Goal: Information Seeking & Learning: Learn about a topic

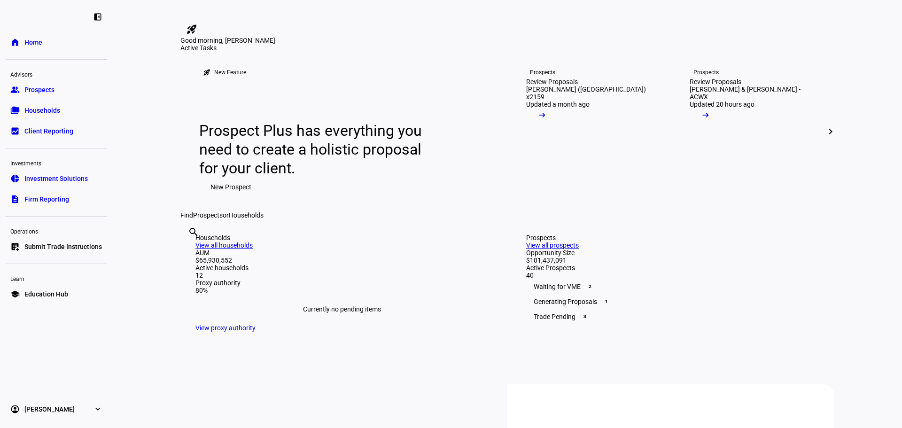
click at [79, 112] on link "folder_copy Households" at bounding box center [56, 110] width 101 height 19
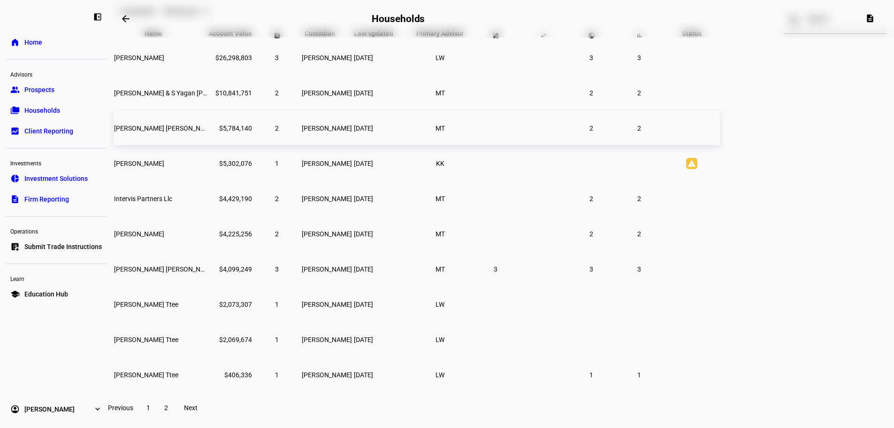
scroll to position [147, 0]
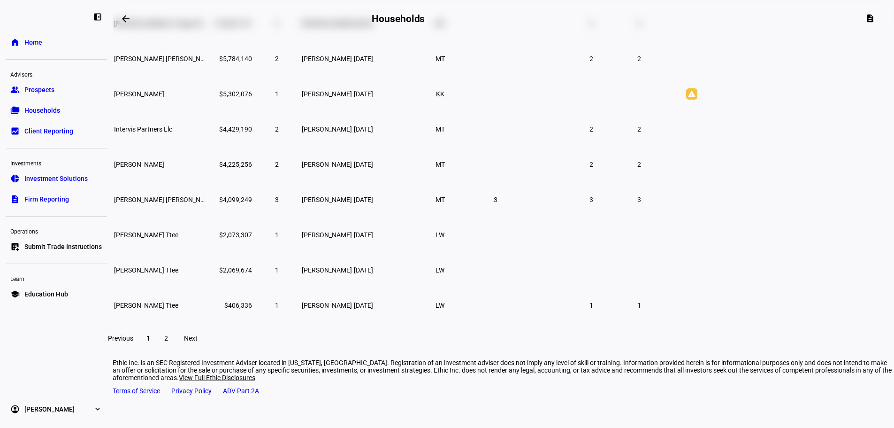
click at [198, 342] on span "Next" at bounding box center [191, 338] width 14 height 8
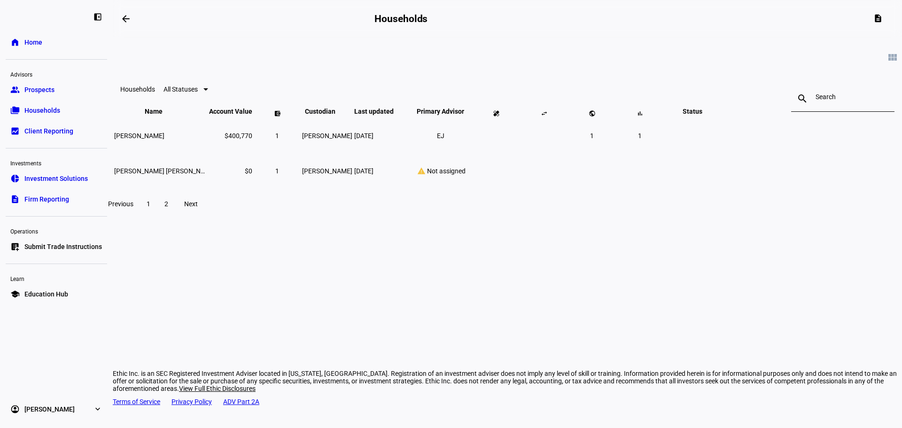
click at [157, 215] on span at bounding box center [148, 204] width 17 height 23
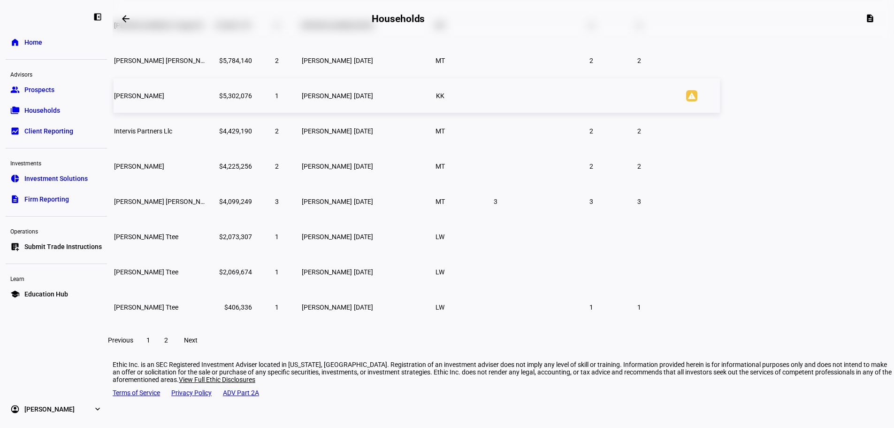
scroll to position [147, 0]
click at [30, 41] on span "Home" at bounding box center [33, 42] width 18 height 9
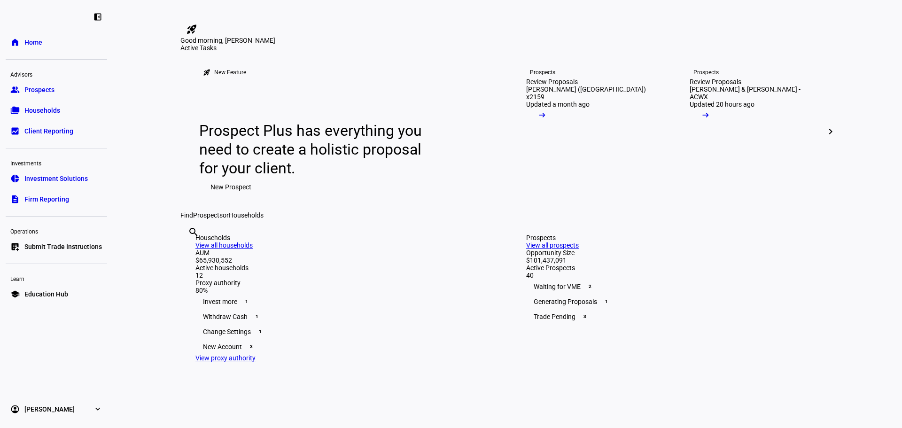
click at [59, 97] on link "group Prospects" at bounding box center [56, 89] width 101 height 19
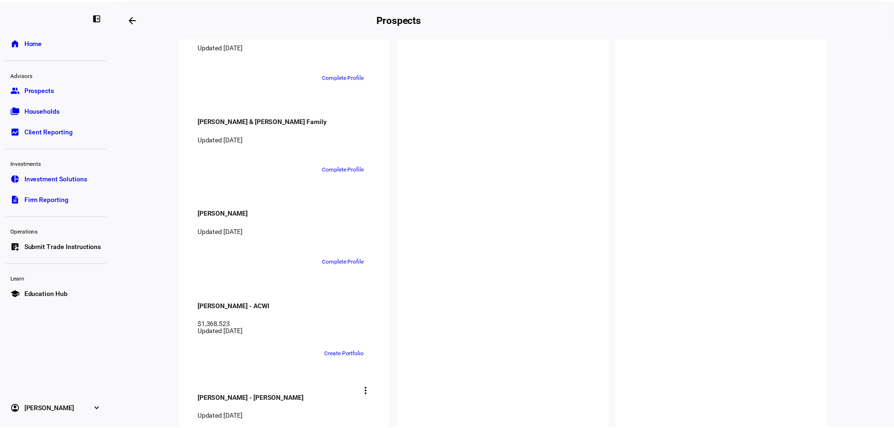
scroll to position [2255, 0]
click at [87, 109] on link "folder_copy Households" at bounding box center [56, 110] width 101 height 19
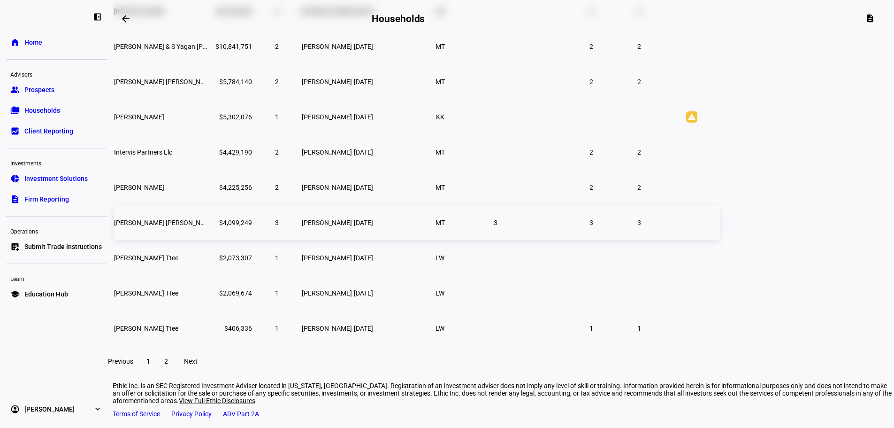
scroll to position [141, 0]
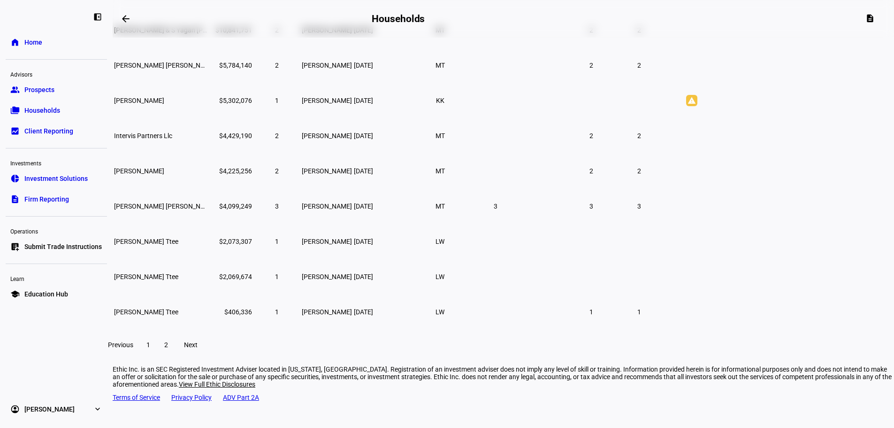
click at [206, 356] on span at bounding box center [191, 344] width 30 height 23
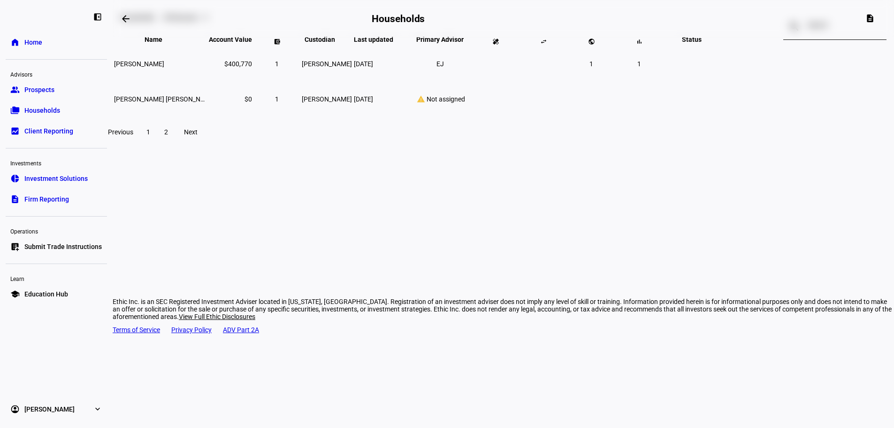
scroll to position [0, 0]
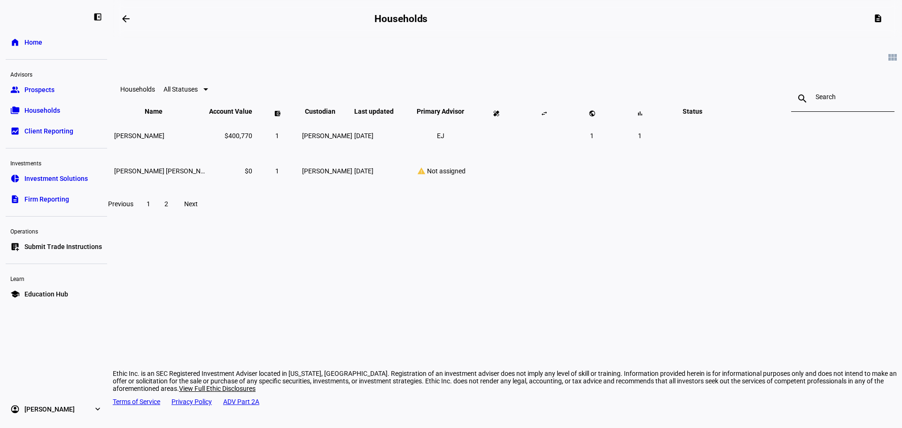
click at [150, 208] on span "1" at bounding box center [148, 204] width 4 height 8
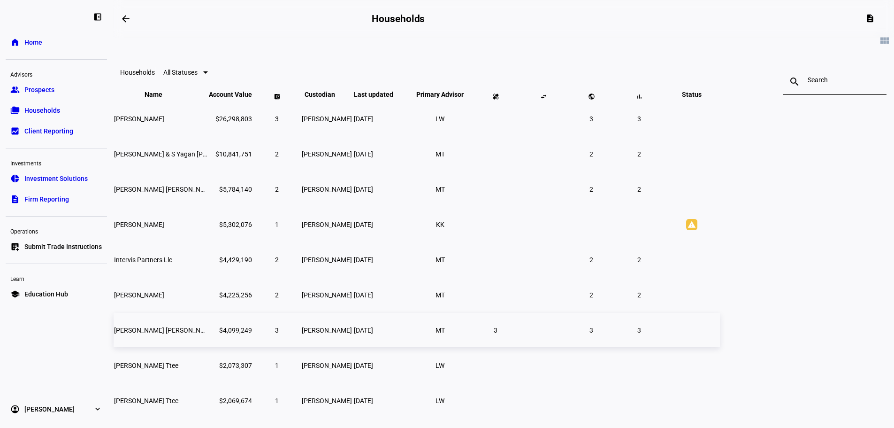
scroll to position [147, 0]
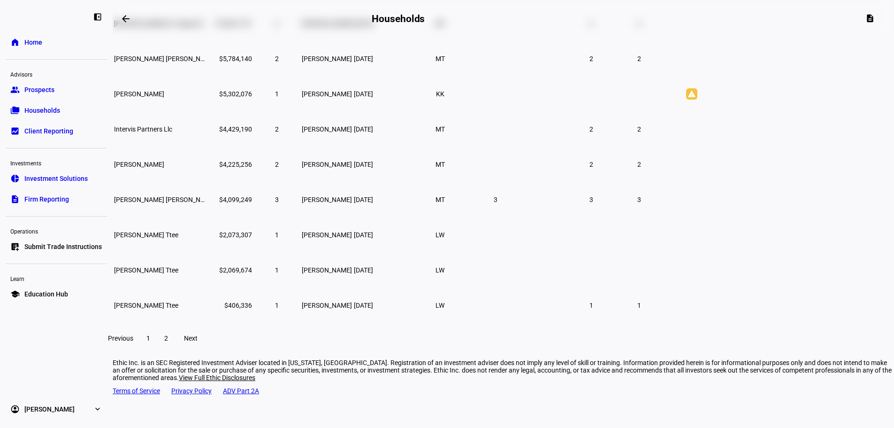
click at [198, 342] on span "Next" at bounding box center [191, 338] width 14 height 8
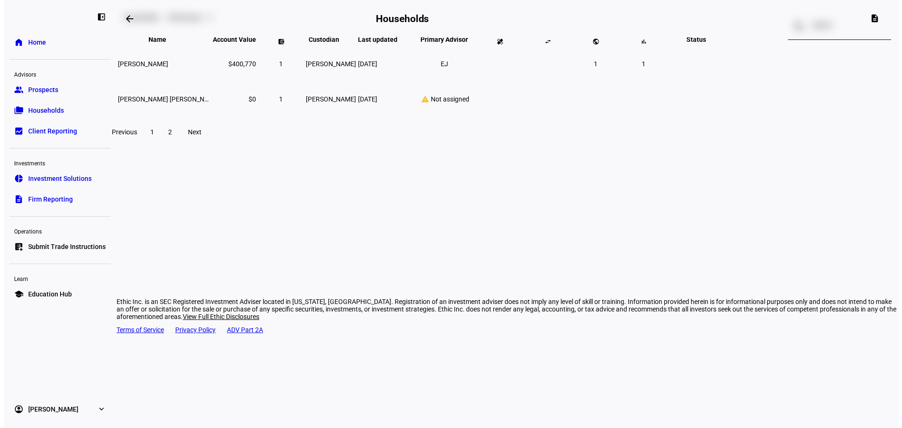
scroll to position [0, 0]
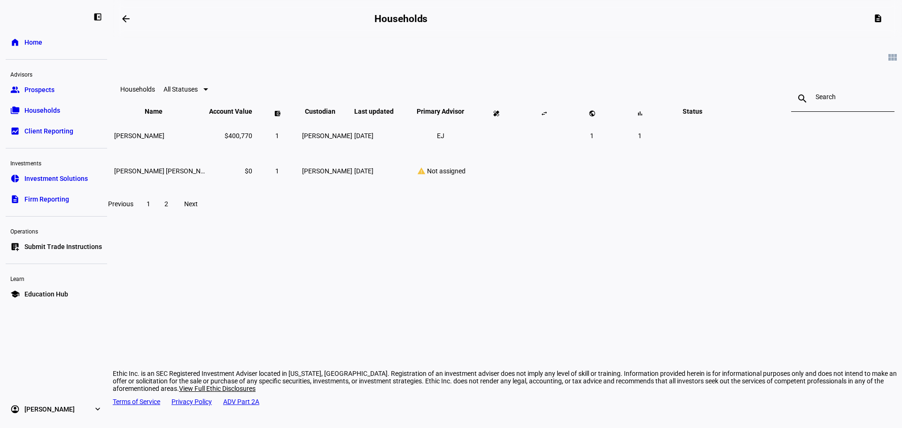
click at [79, 94] on link "group Prospects" at bounding box center [56, 89] width 101 height 19
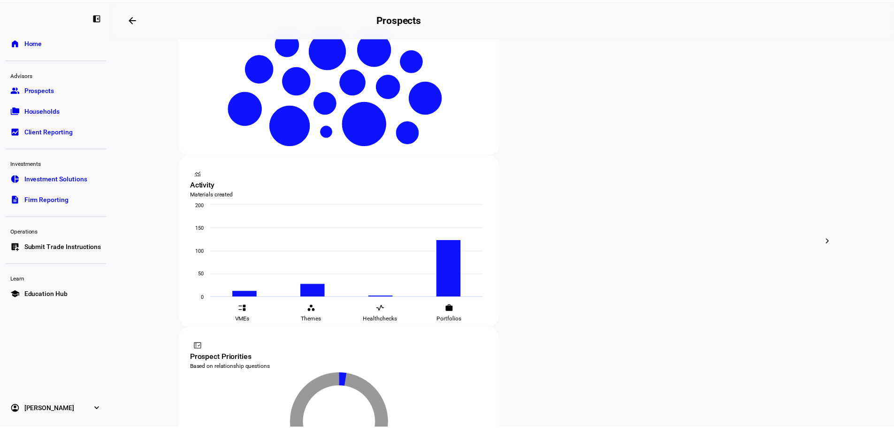
scroll to position [329, 0]
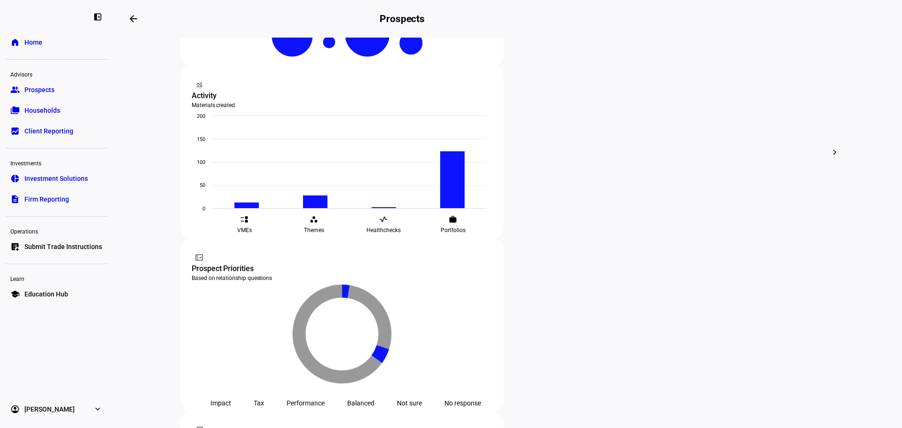
click at [79, 114] on link "folder_copy Households" at bounding box center [56, 110] width 101 height 19
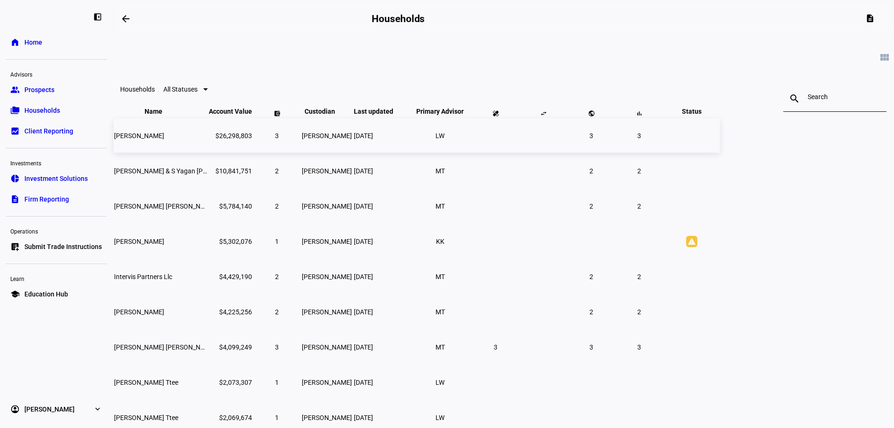
click at [164, 139] on span "[PERSON_NAME]" at bounding box center [139, 136] width 50 height 8
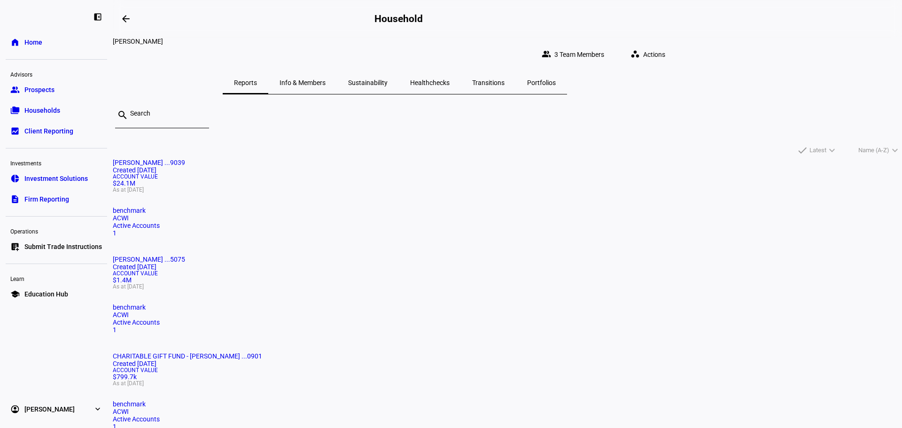
click at [325, 71] on span "Info & Members" at bounding box center [302, 82] width 46 height 23
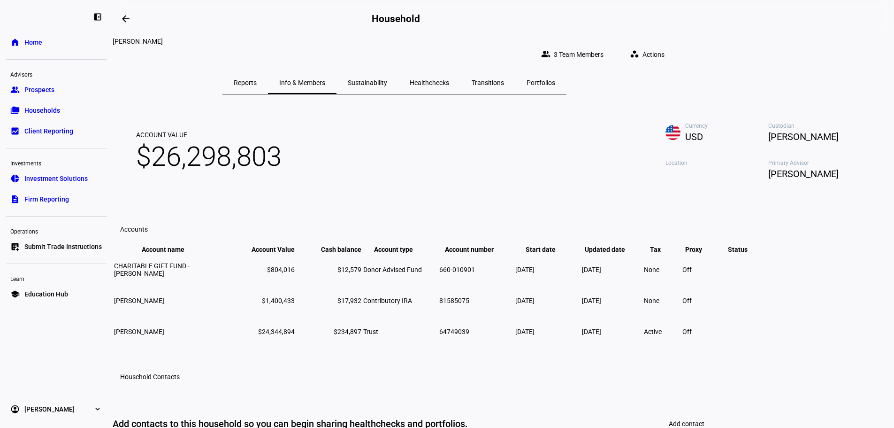
click at [387, 79] on span "Sustainability" at bounding box center [367, 82] width 39 height 7
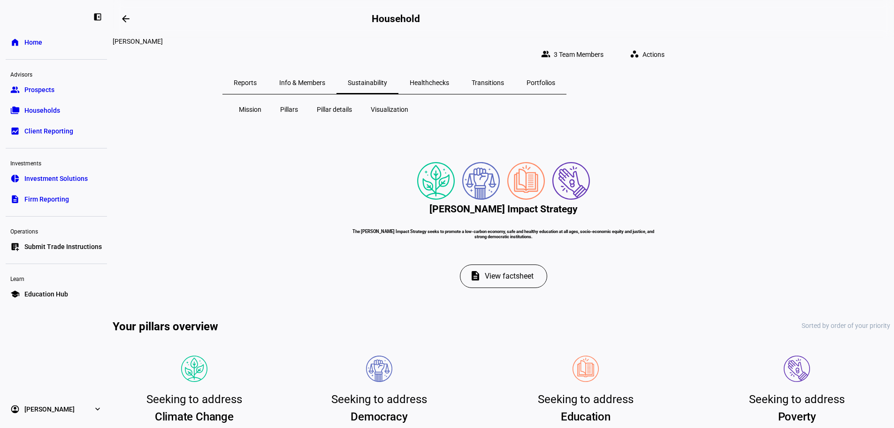
click at [449, 80] on span "Healthchecks" at bounding box center [429, 82] width 39 height 23
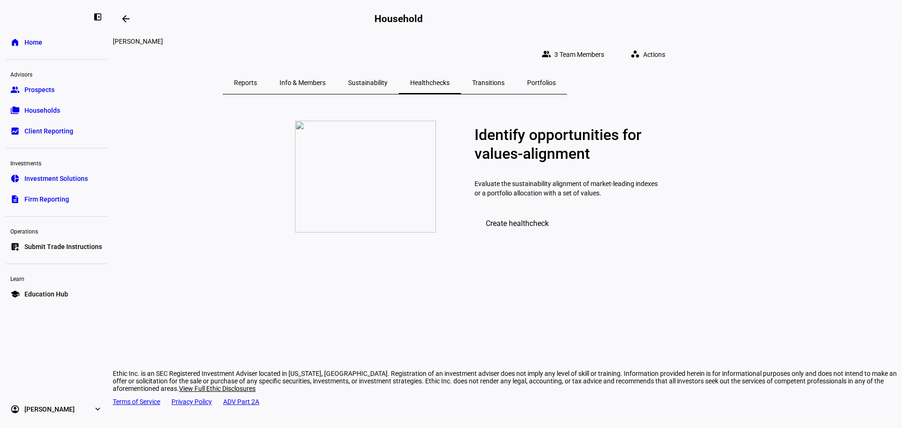
click at [504, 79] on span "Transitions" at bounding box center [488, 82] width 32 height 7
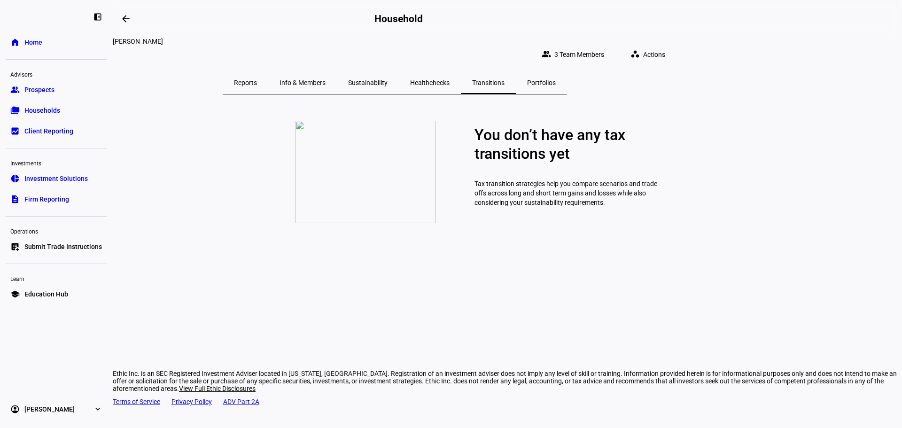
click at [501, 216] on p "Tax transition strategies help you compare scenarios and trade offs across long…" at bounding box center [565, 193] width 183 height 47
click at [555, 79] on span "Portfolios" at bounding box center [541, 82] width 29 height 7
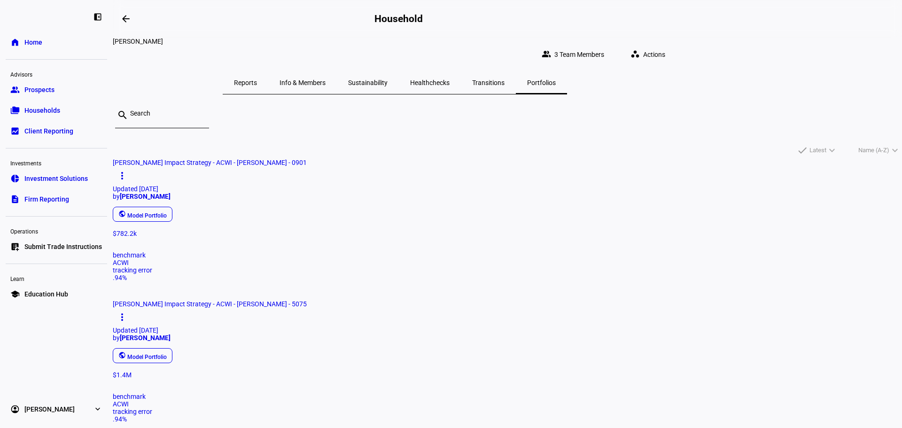
click at [133, 164] on span at bounding box center [122, 175] width 23 height 23
drag, startPoint x: 386, startPoint y: 149, endPoint x: 393, endPoint y: 144, distance: 8.7
click at [386, 149] on div at bounding box center [451, 214] width 902 height 428
click at [444, 113] on div "search" at bounding box center [507, 119] width 789 height 35
click at [640, 49] on mat-icon "workspaces" at bounding box center [634, 53] width 9 height 9
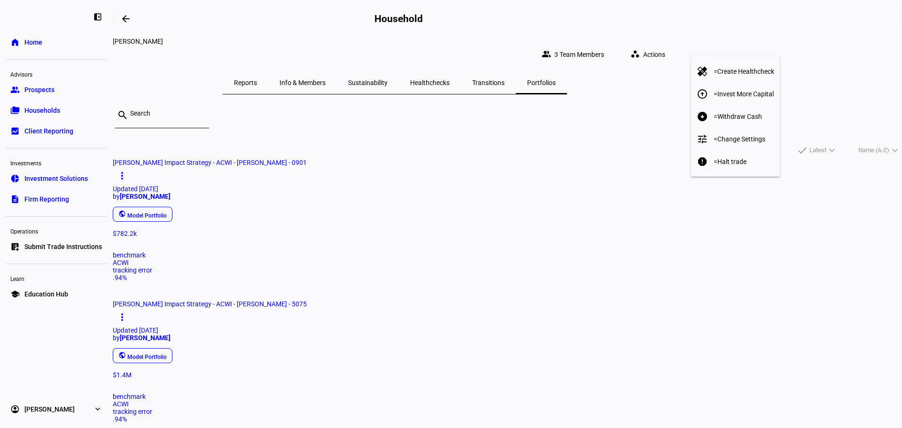
click at [798, 71] on div at bounding box center [451, 214] width 902 height 428
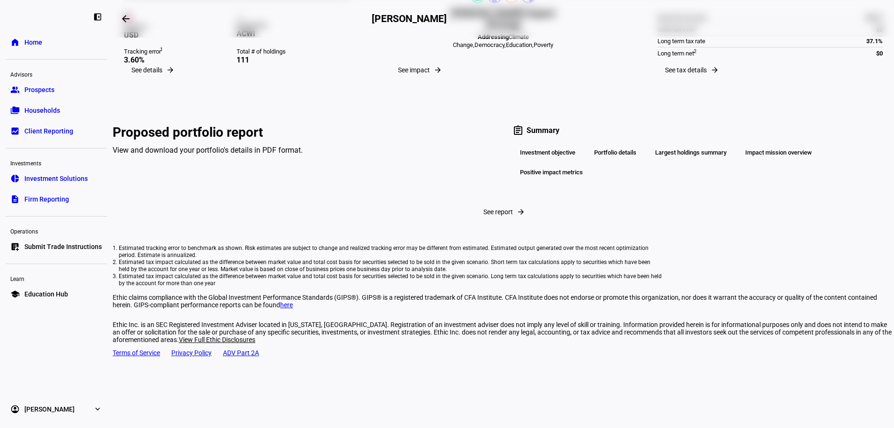
scroll to position [158, 0]
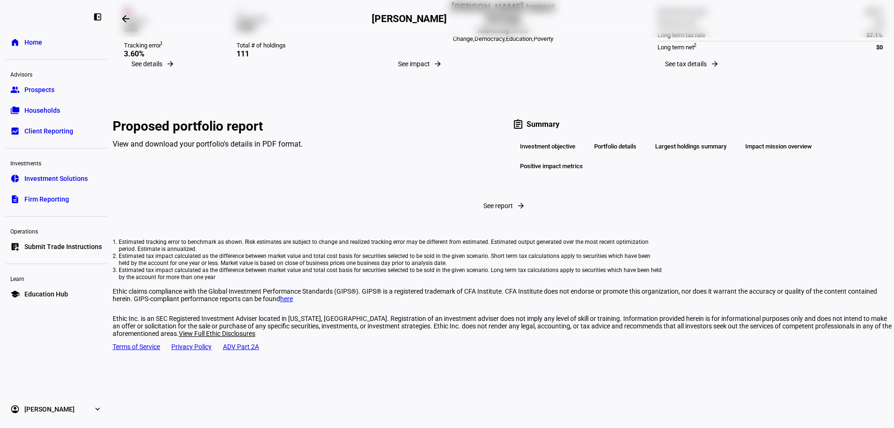
click at [32, 207] on link "description Firm Reporting" at bounding box center [56, 199] width 101 height 19
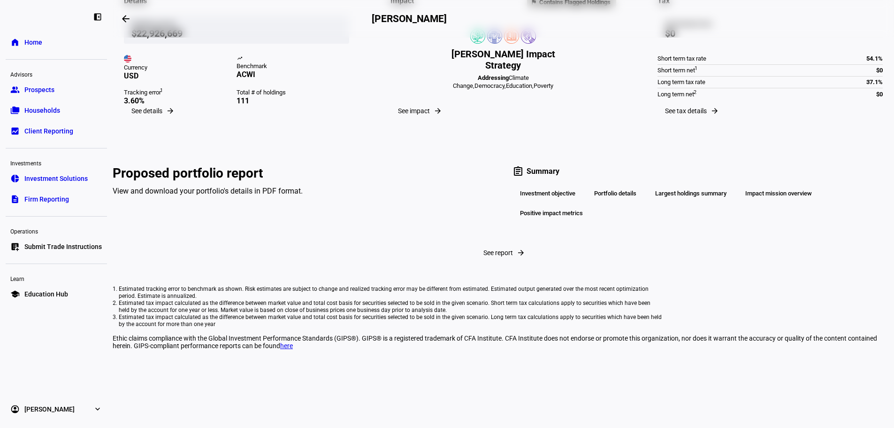
scroll to position [94, 0]
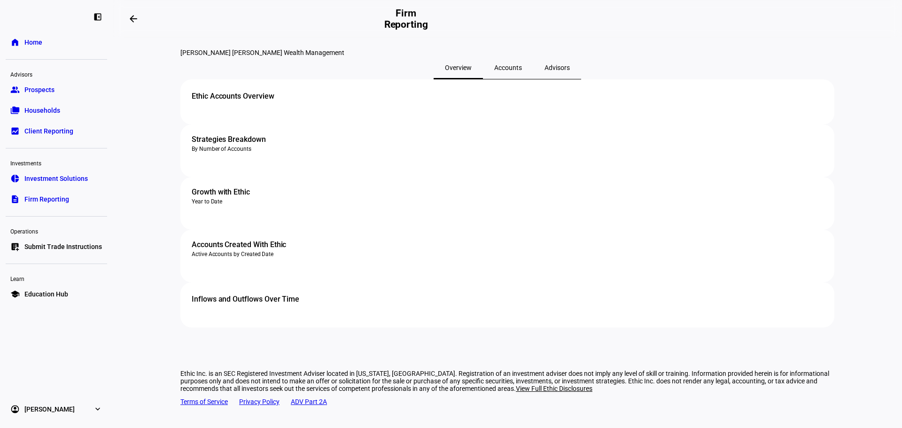
click at [68, 134] on span "Client Reporting" at bounding box center [48, 130] width 49 height 9
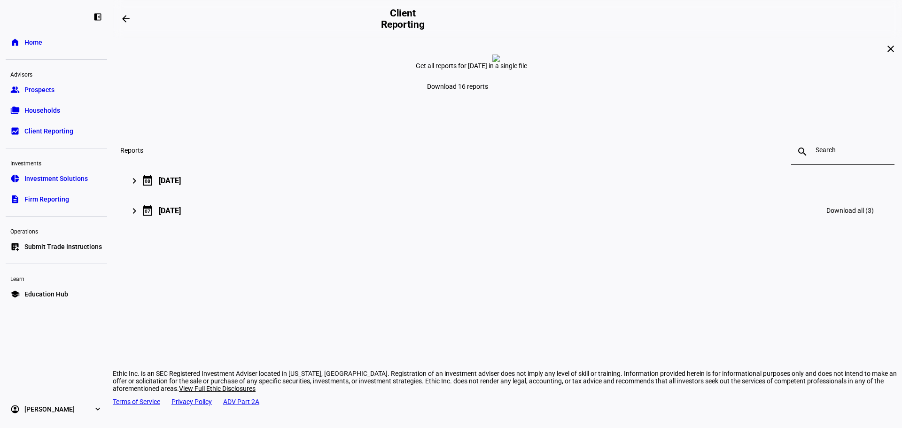
click at [243, 225] on mat-expansion-panel-header "keyboard_arrow_right calendar_today [DATE] Download all (3)" at bounding box center [507, 210] width 774 height 30
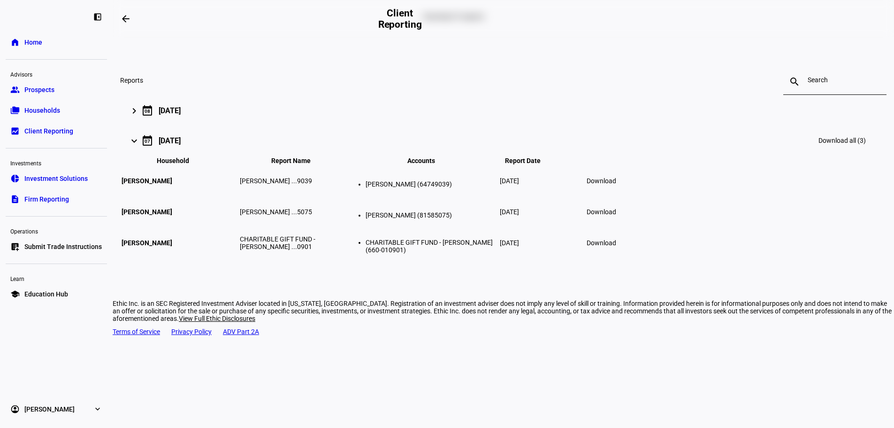
scroll to position [71, 0]
click at [617, 214] on span "Download" at bounding box center [602, 211] width 30 height 8
click at [337, 120] on div "keyboard_arrow_right calendar_today [DATE] Download all (16)" at bounding box center [501, 109] width 740 height 23
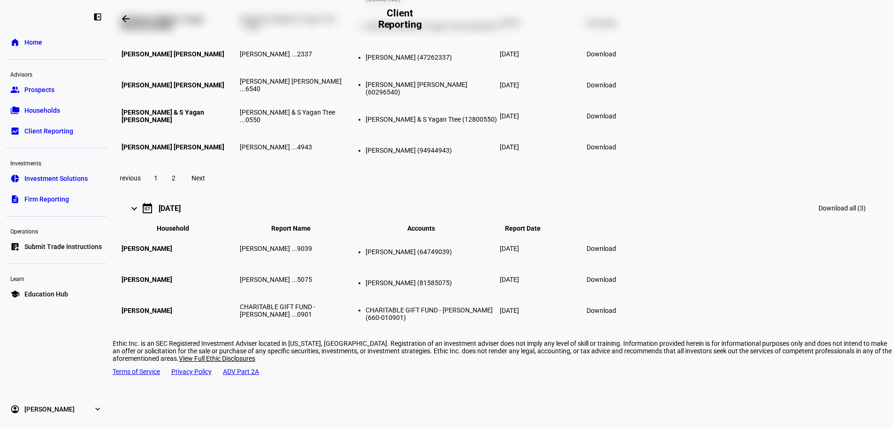
scroll to position [423, 0]
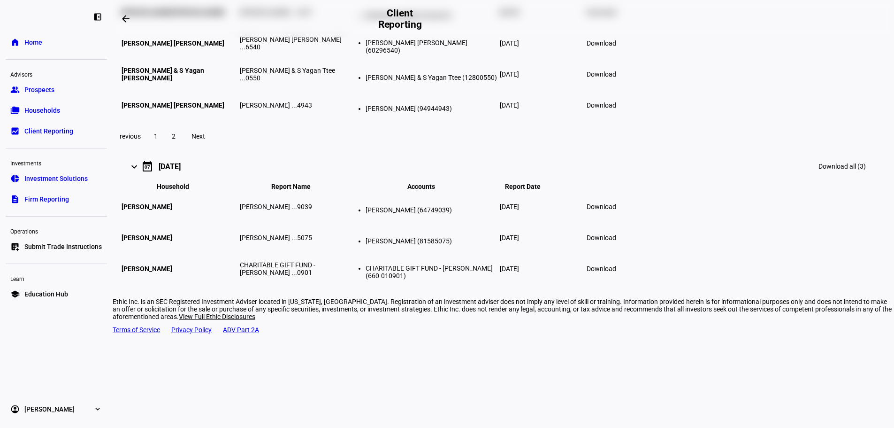
click at [617, 241] on span "Download" at bounding box center [602, 238] width 30 height 8
click at [76, 117] on link "folder_copy Households" at bounding box center [56, 110] width 101 height 19
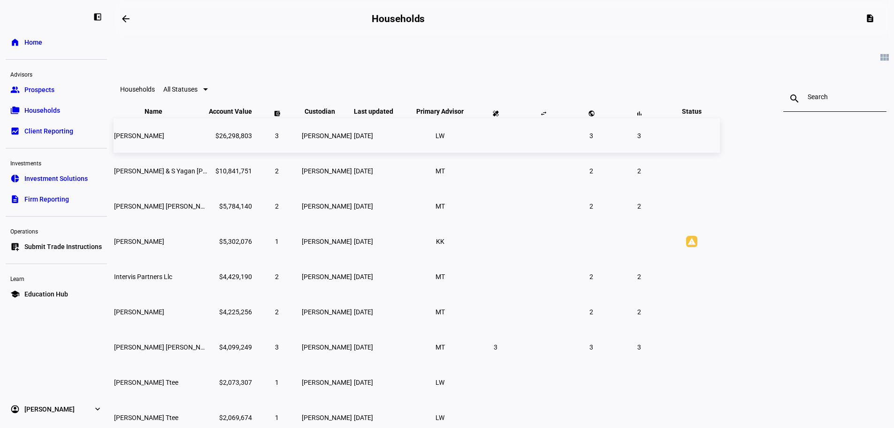
click at [253, 153] on td "$26,298,803" at bounding box center [230, 135] width 44 height 34
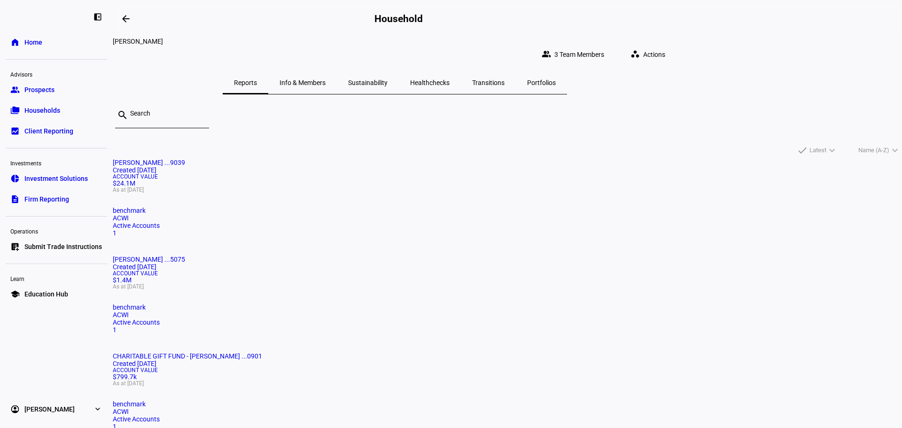
click at [185, 159] on span "[PERSON_NAME] ...9039" at bounding box center [149, 163] width 72 height 8
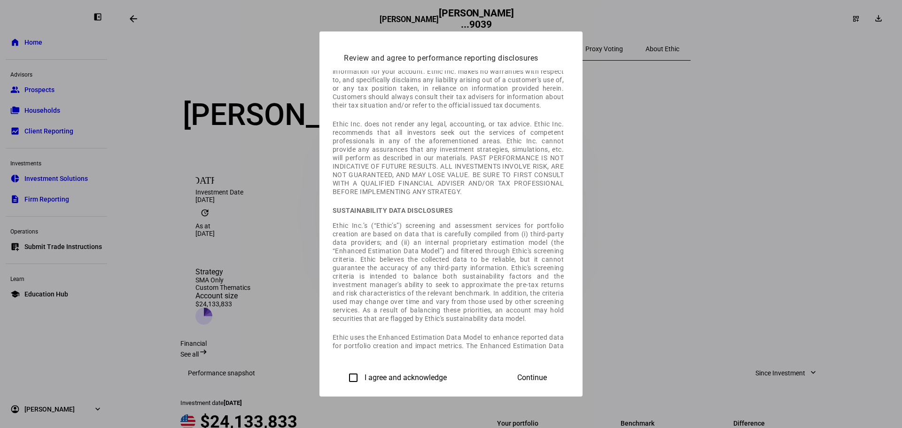
scroll to position [329, 0]
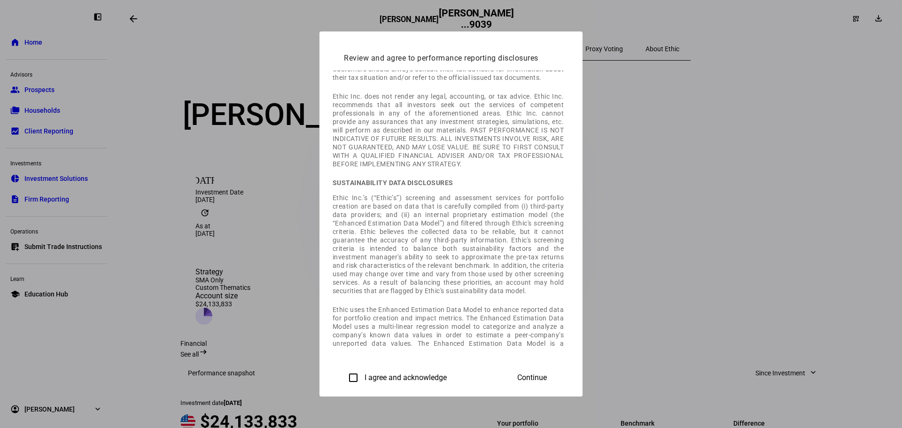
click at [344, 374] on input "I agree and acknowledge" at bounding box center [353, 377] width 19 height 19
checkbox input "true"
click at [547, 379] on span "Continue" at bounding box center [532, 377] width 30 height 8
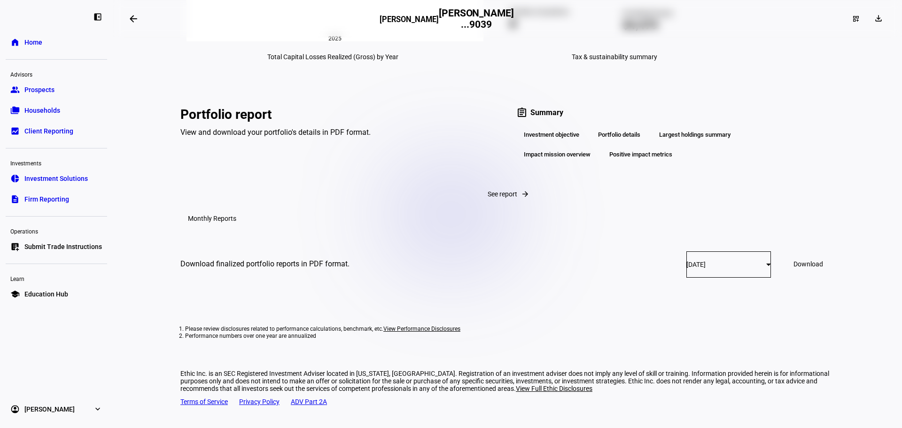
scroll to position [1529, 0]
click at [71, 300] on link "school Education Hub" at bounding box center [56, 294] width 101 height 19
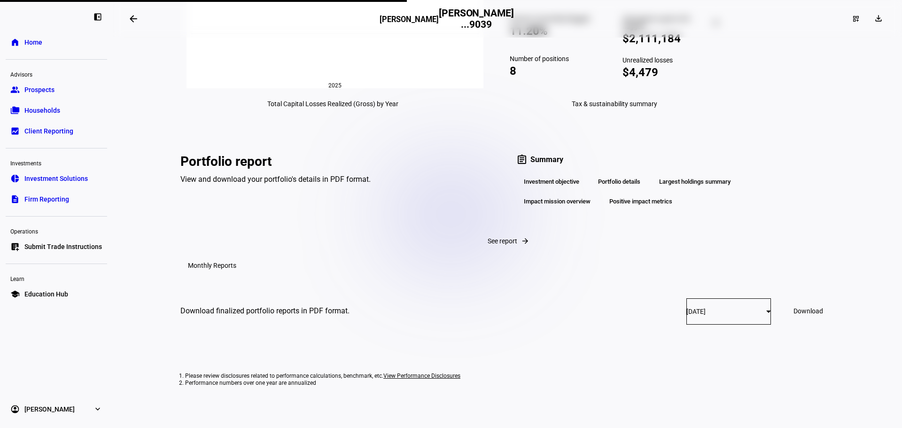
scroll to position [1482, 0]
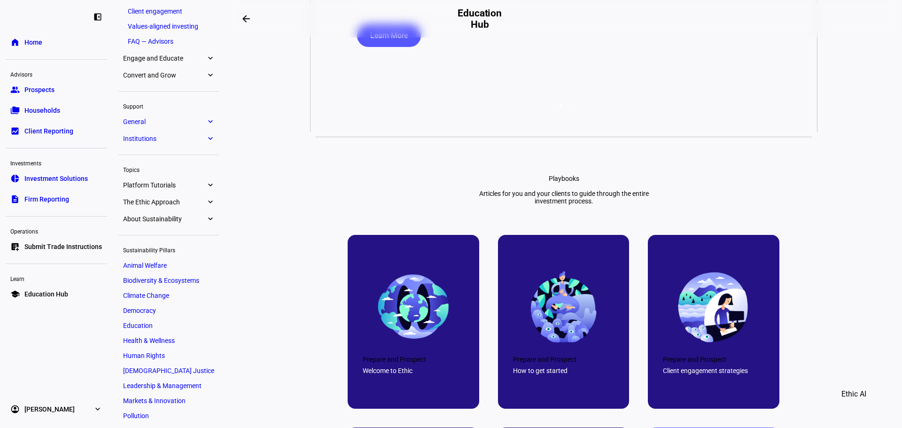
scroll to position [81, 0]
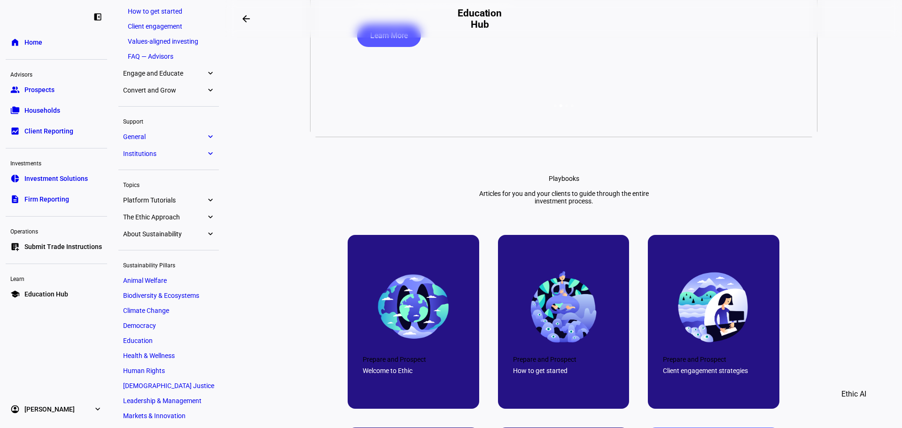
click at [206, 201] on eth-mat-symbol "expand_more" at bounding box center [210, 199] width 8 height 9
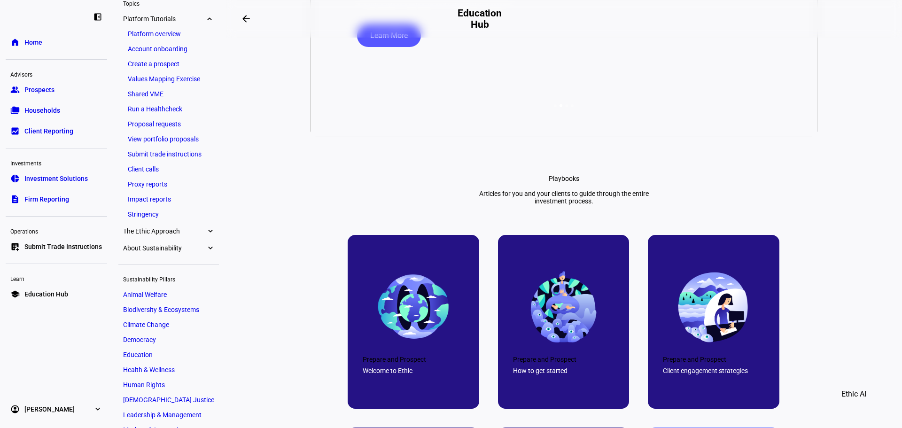
scroll to position [270, 0]
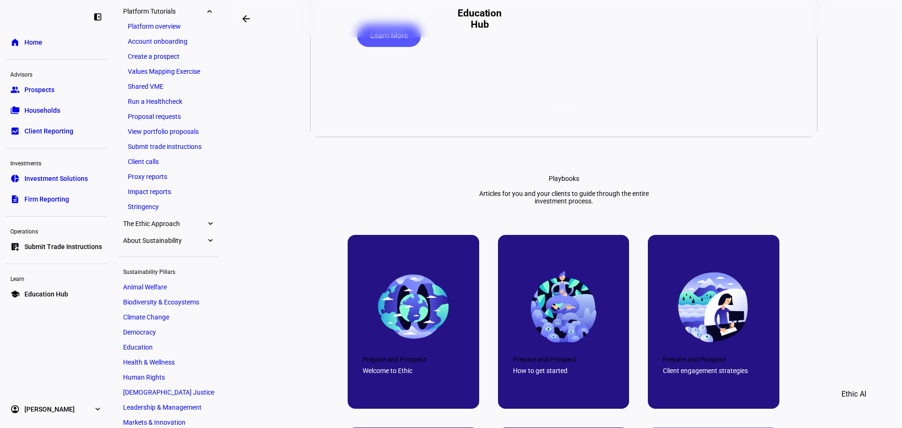
click at [212, 227] on eth-mat-symbol "expand_more" at bounding box center [210, 223] width 8 height 9
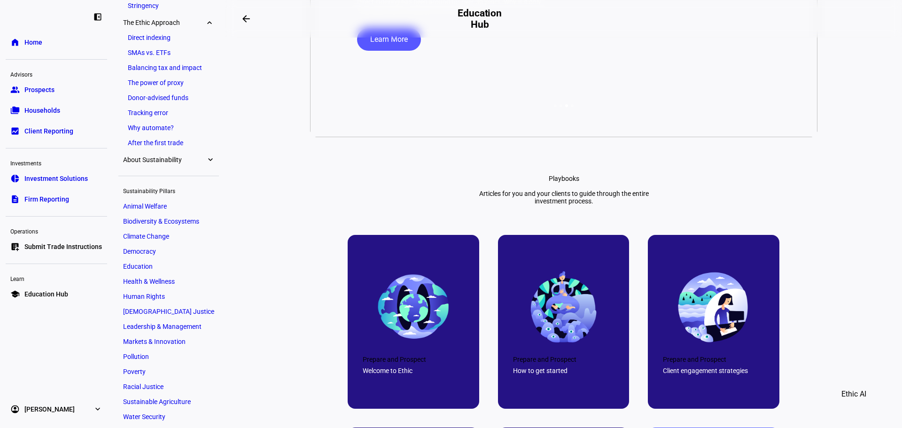
scroll to position [482, 0]
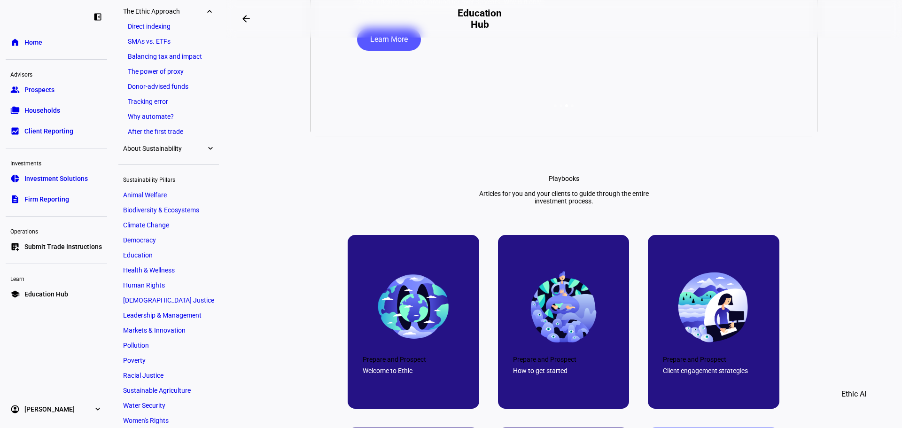
click at [213, 145] on eth-mat-symbol "expand_more" at bounding box center [210, 148] width 8 height 9
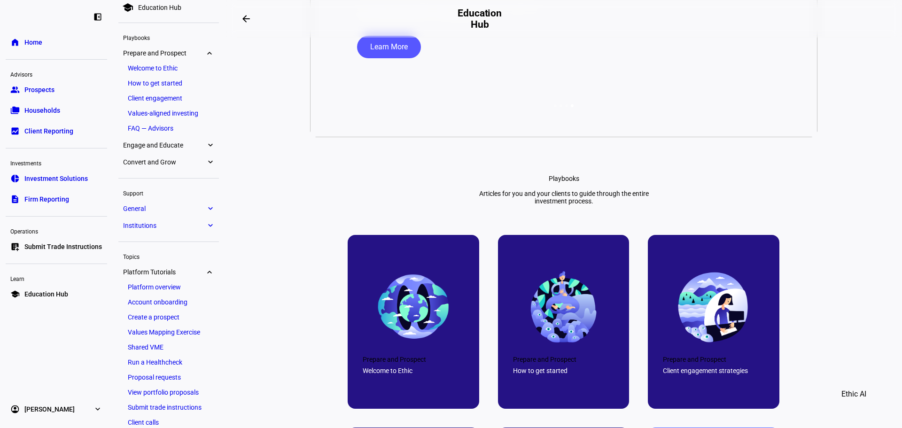
scroll to position [0, 0]
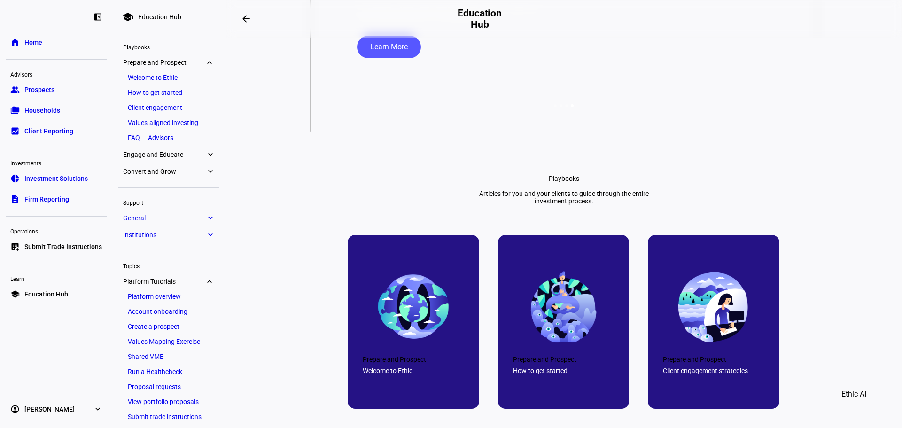
click at [207, 220] on eth-mat-symbol "expand_more" at bounding box center [210, 217] width 8 height 9
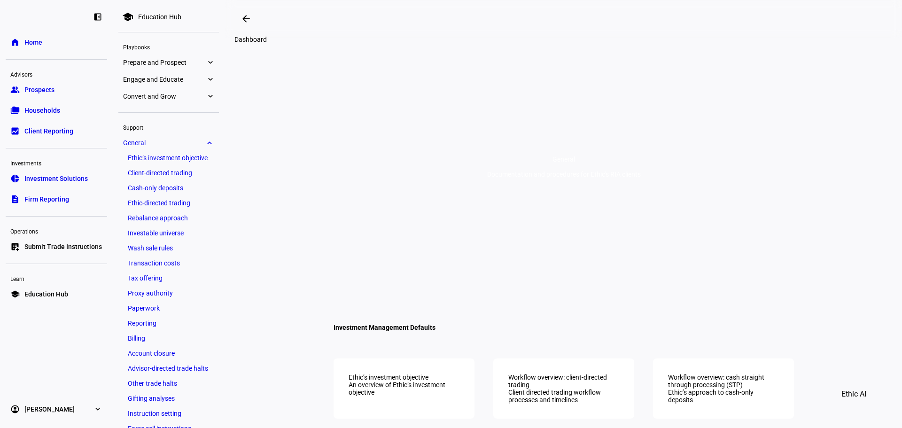
click at [243, 19] on span at bounding box center [246, 19] width 23 height 23
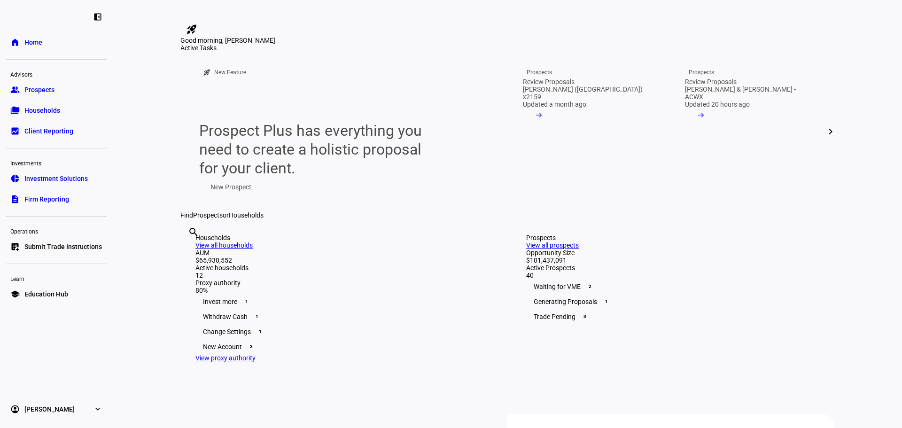
click at [54, 292] on span "Education Hub" at bounding box center [46, 293] width 44 height 9
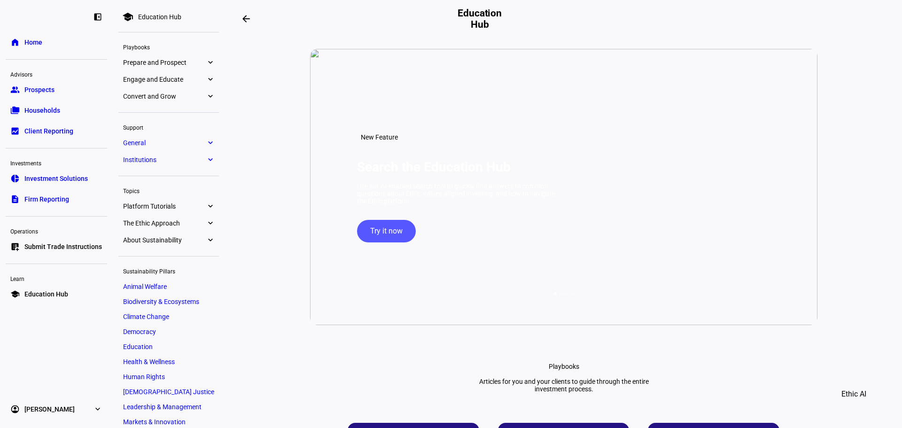
click at [183, 60] on span "Prepare and Prospect" at bounding box center [164, 63] width 83 height 8
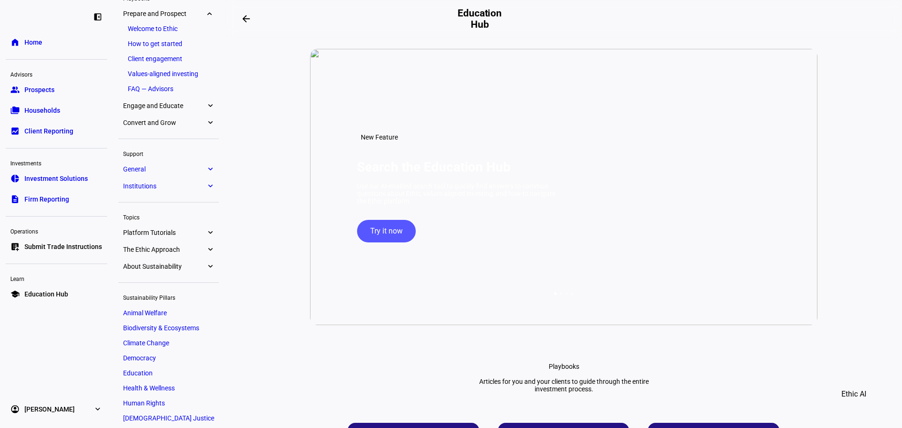
scroll to position [51, 0]
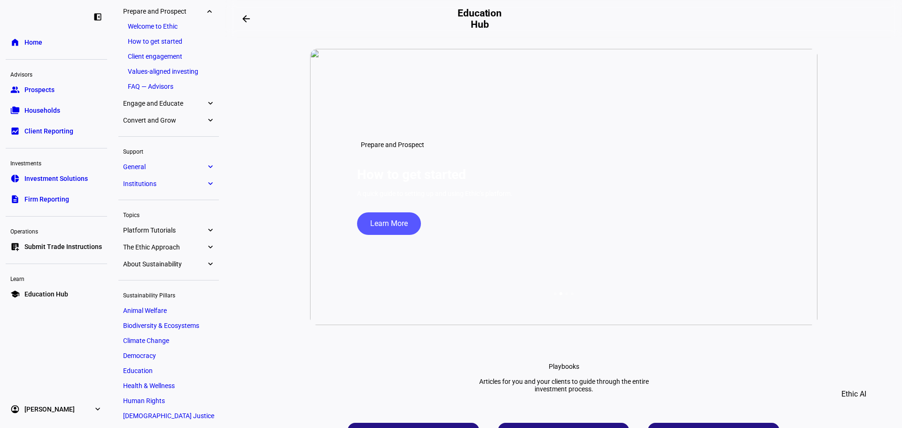
click at [183, 104] on span "Engage and Educate" at bounding box center [164, 104] width 83 height 8
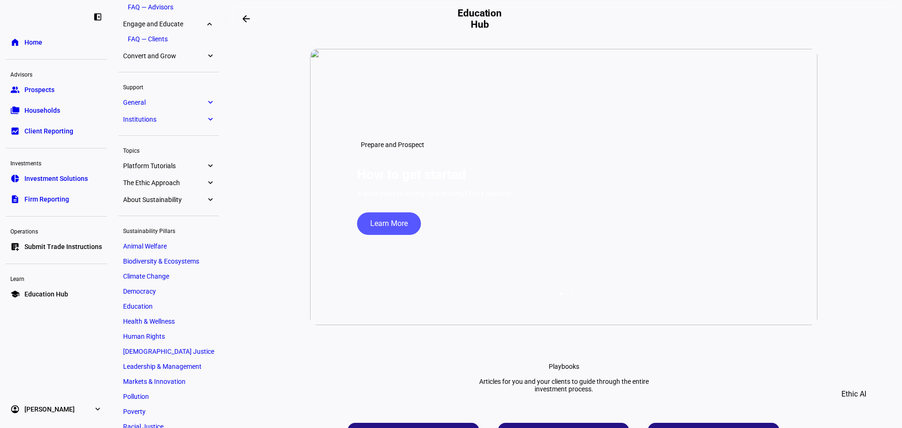
scroll to position [143, 0]
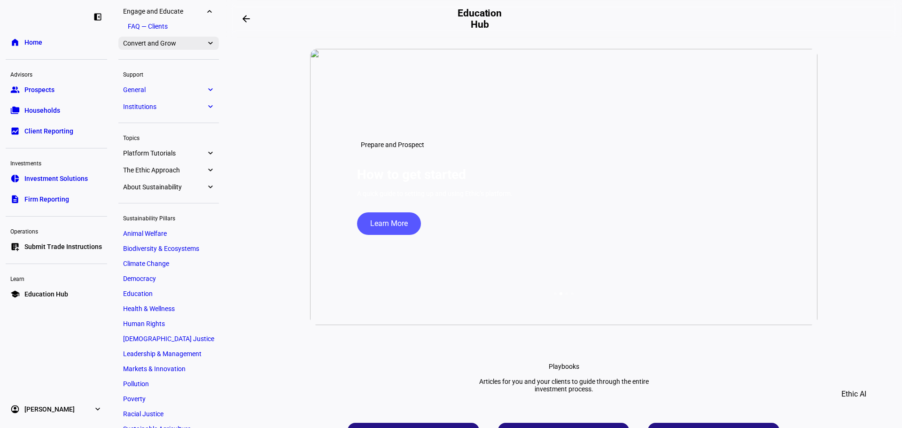
click at [178, 47] on span "Convert and Grow" at bounding box center [164, 43] width 83 height 8
click at [179, 46] on link "Active tax management" at bounding box center [168, 41] width 91 height 13
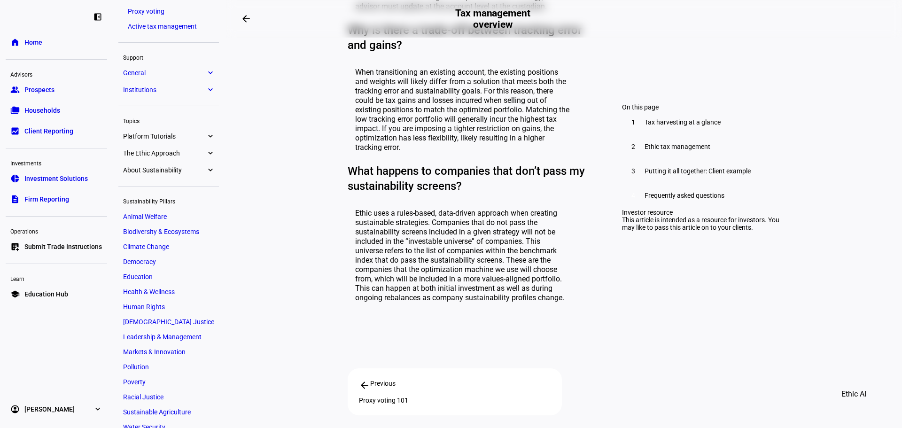
scroll to position [1805, 0]
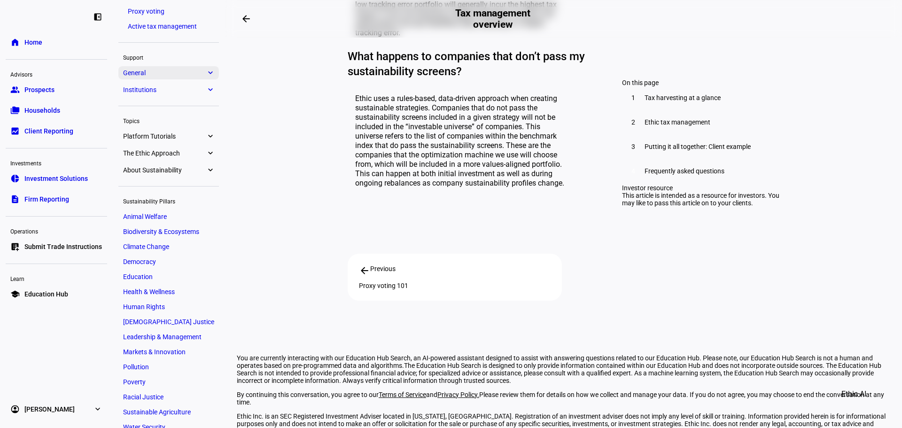
click at [158, 75] on span "General" at bounding box center [164, 73] width 83 height 8
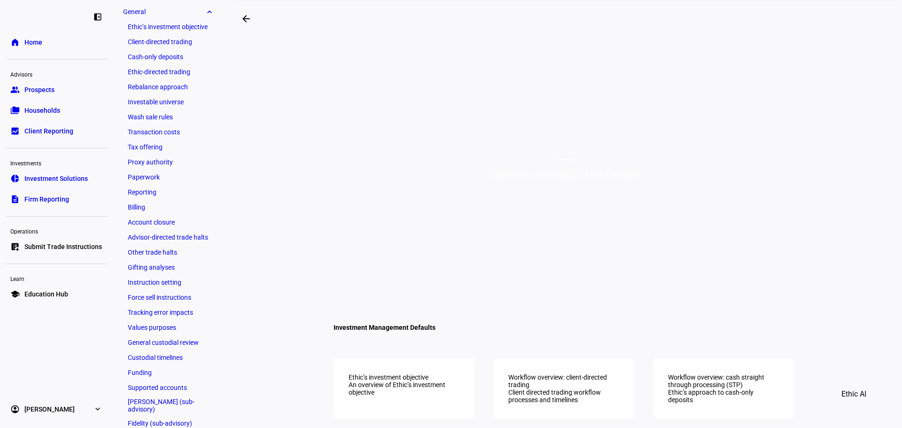
scroll to position [131, 0]
click at [161, 141] on link "Tax offering" at bounding box center [168, 146] width 91 height 13
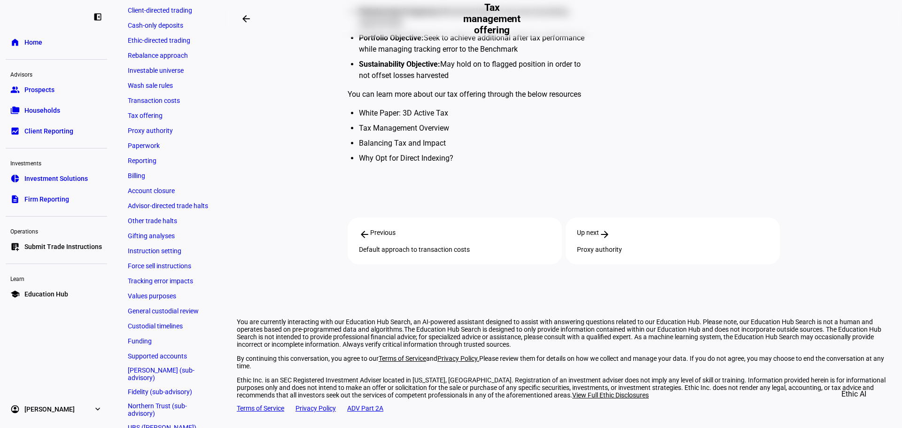
scroll to position [178, 0]
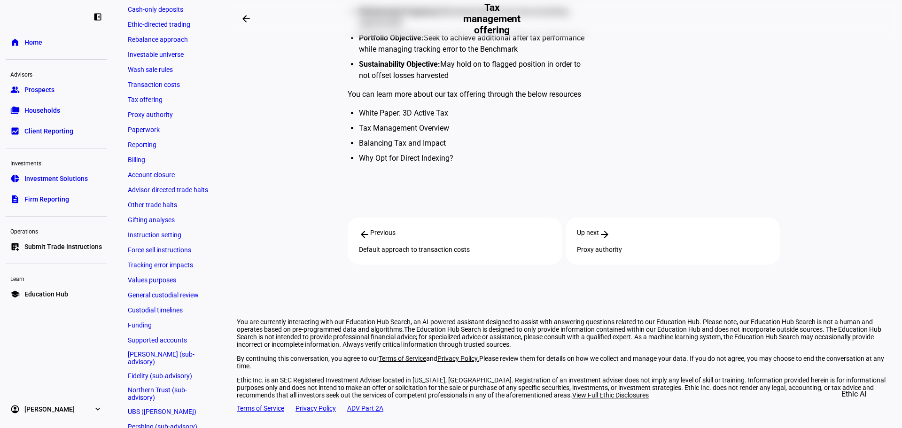
click at [183, 149] on link "Reporting" at bounding box center [168, 144] width 91 height 13
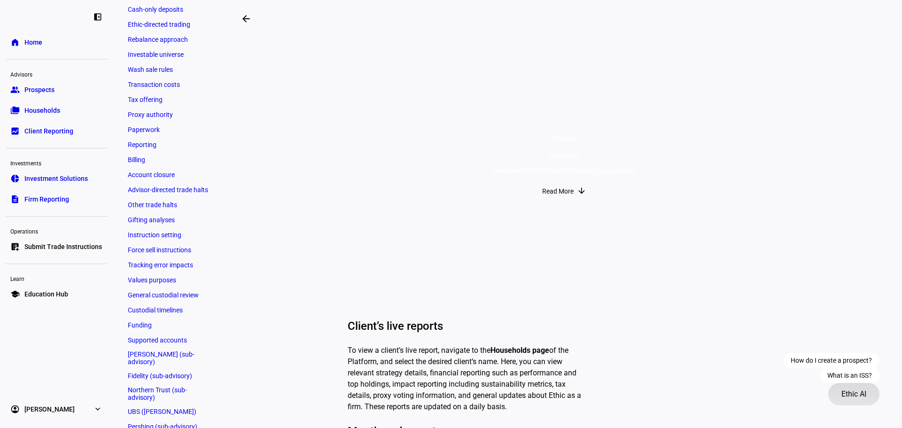
click at [849, 401] on span "Ethic AI" at bounding box center [853, 394] width 25 height 23
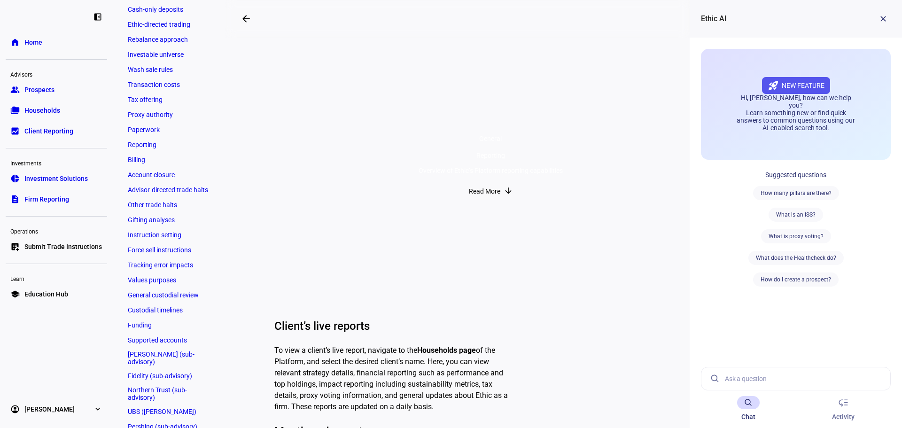
click at [761, 386] on input at bounding box center [804, 378] width 158 height 23
type input "Where do I find the tax benefit reporting?"
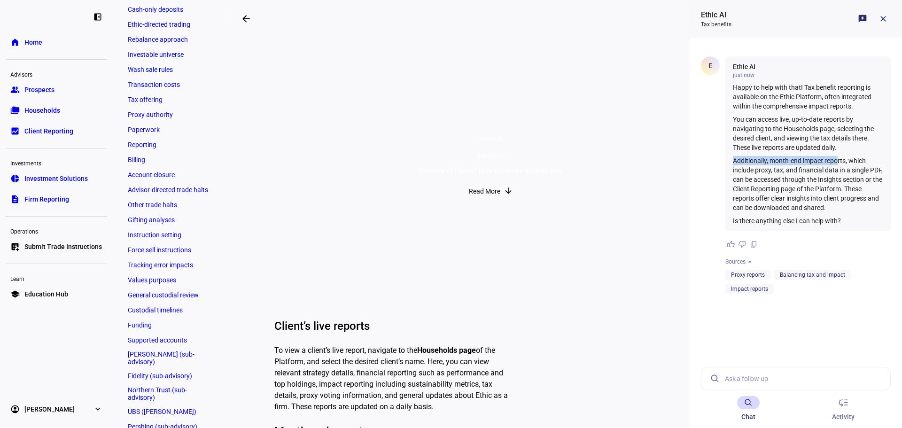
drag, startPoint x: 731, startPoint y: 161, endPoint x: 838, endPoint y: 163, distance: 107.1
click at [838, 163] on div "Ethic AI just now Happy to help with that! Tax benefit reporting is available o…" at bounding box center [807, 143] width 165 height 175
drag, startPoint x: 734, startPoint y: 173, endPoint x: 862, endPoint y: 172, distance: 127.7
click at [862, 172] on p "Additionally, month-end impact reports, which include proxy, tax, and financial…" at bounding box center [807, 184] width 150 height 56
click at [821, 187] on p "Additionally, month-end impact reports, which include proxy, tax, and financial…" at bounding box center [807, 184] width 150 height 56
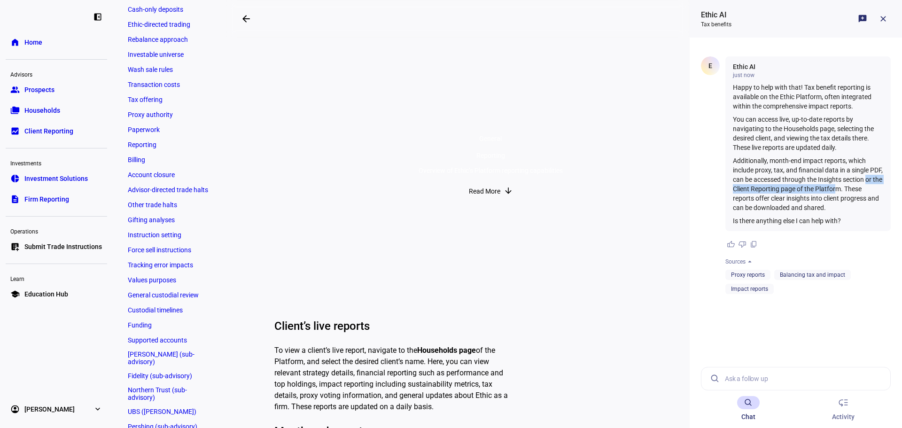
drag, startPoint x: 729, startPoint y: 189, endPoint x: 853, endPoint y: 187, distance: 124.0
click at [853, 187] on div "Ethic AI just now Happy to help with that! Tax benefit reporting is available o…" at bounding box center [807, 143] width 165 height 175
click at [854, 193] on p "Additionally, month-end impact reports, which include proxy, tax, and financial…" at bounding box center [807, 184] width 150 height 56
click at [83, 136] on link "bid_landscape Client Reporting" at bounding box center [56, 131] width 101 height 19
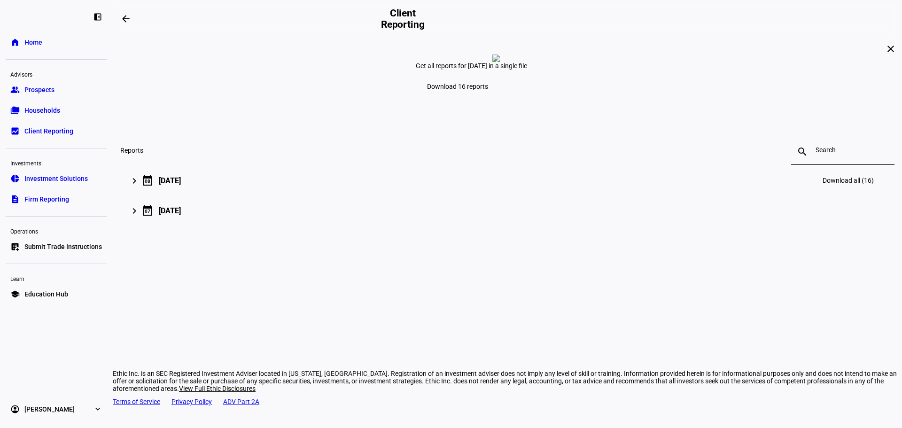
click at [142, 187] on div "keyboard_arrow_right" at bounding box center [136, 180] width 10 height 13
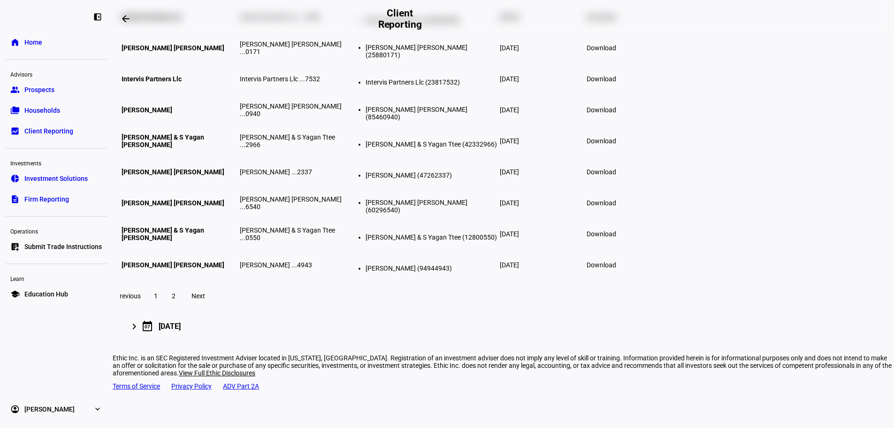
scroll to position [308, 0]
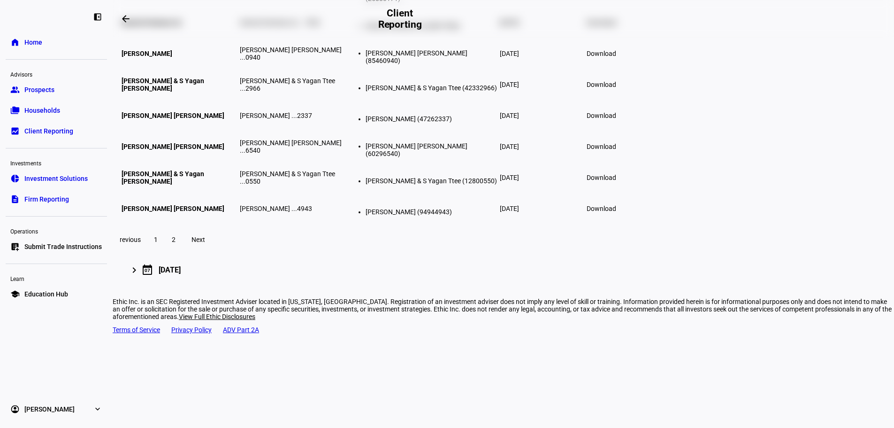
click at [182, 251] on span at bounding box center [173, 239] width 17 height 23
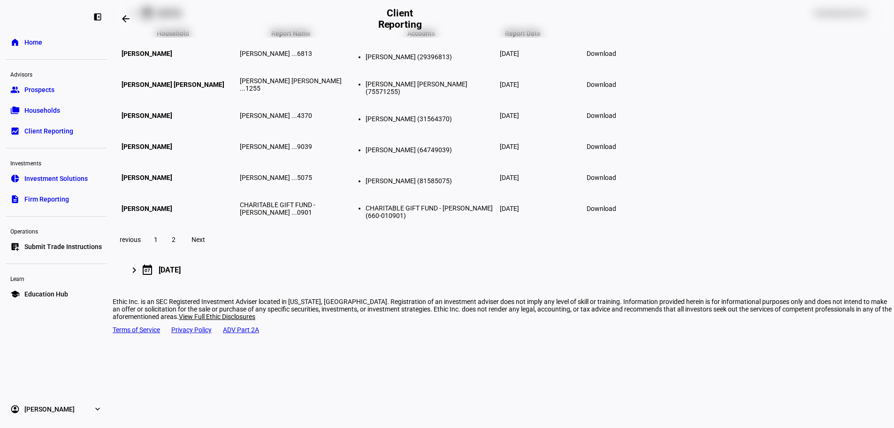
scroll to position [190, 0]
click at [617, 150] on span "Download" at bounding box center [602, 147] width 30 height 8
click at [60, 287] on link "school Education Hub" at bounding box center [56, 294] width 101 height 19
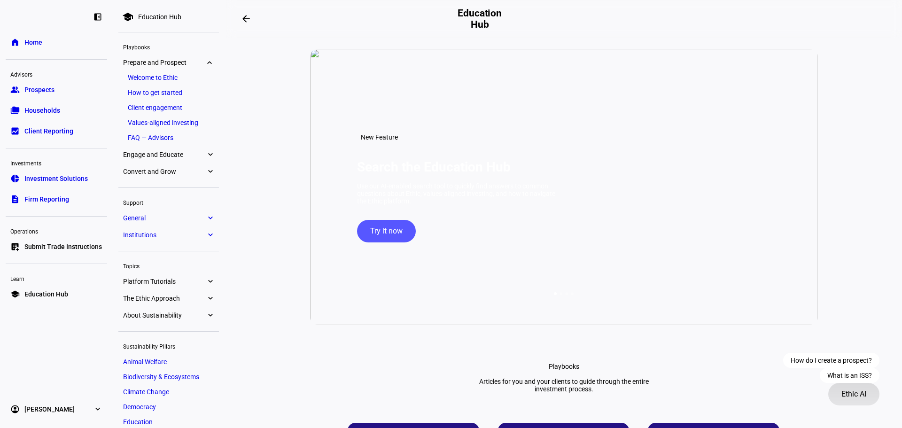
click at [858, 395] on span "Ethic AI" at bounding box center [853, 394] width 25 height 23
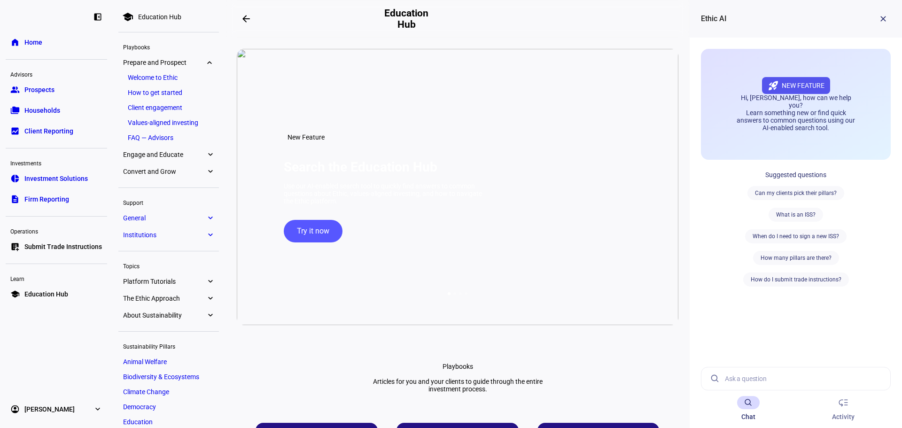
click at [775, 377] on input at bounding box center [804, 378] width 158 height 23
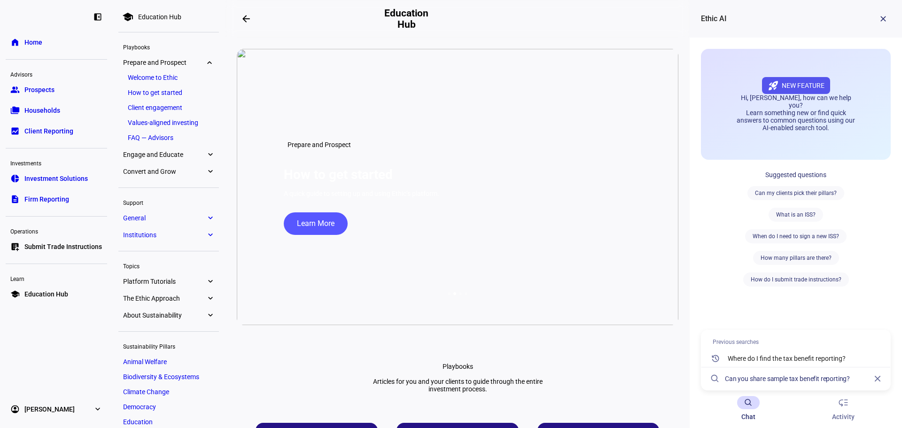
type input "Can you share sample tax benefit reporting?"
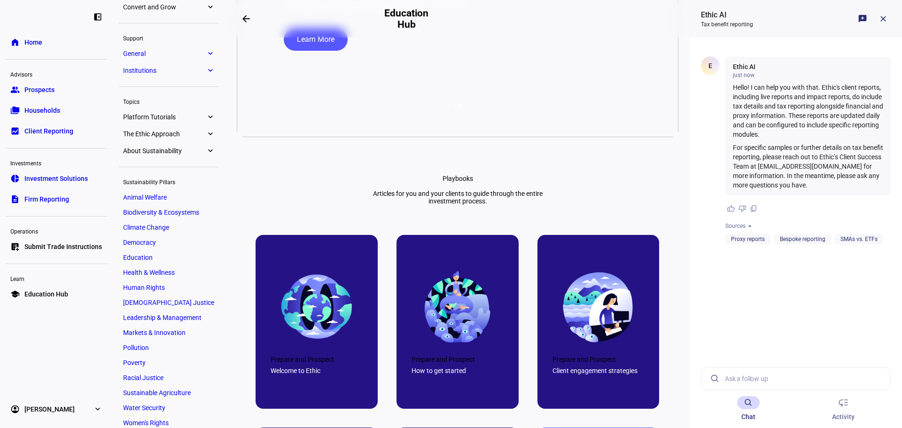
scroll to position [175, 0]
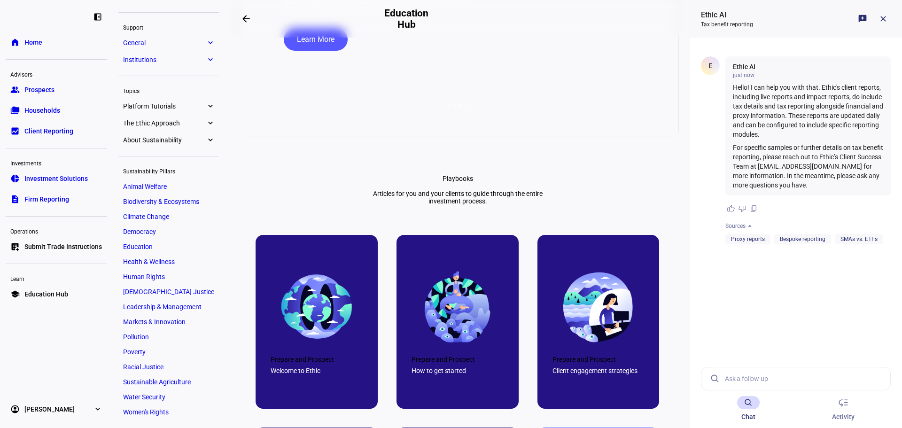
click at [167, 123] on span "The Ethic Approach" at bounding box center [164, 123] width 83 height 8
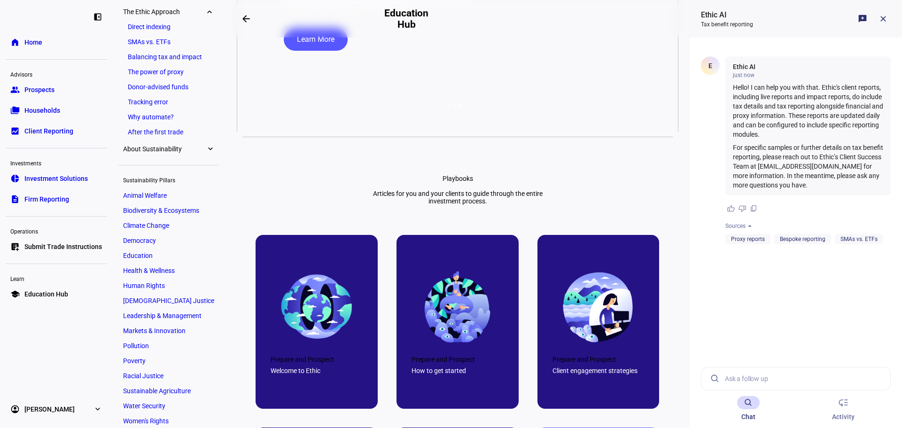
scroll to position [287, 0]
click at [162, 52] on link "Balancing tax and impact" at bounding box center [168, 56] width 91 height 13
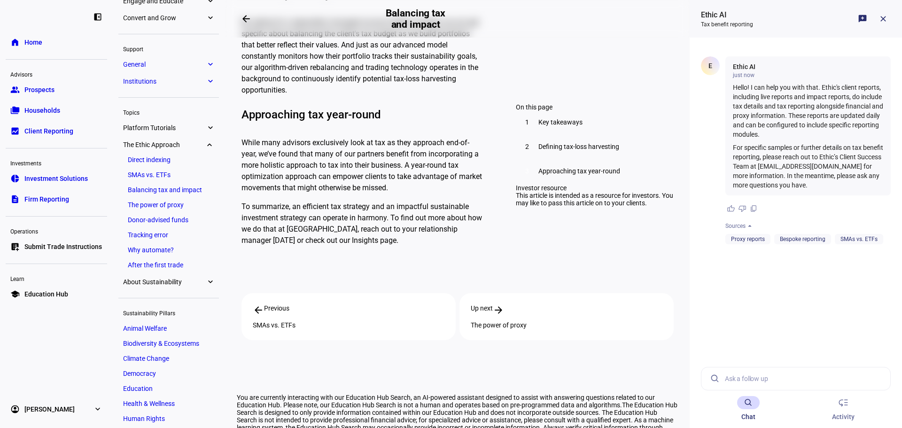
scroll to position [71, 0]
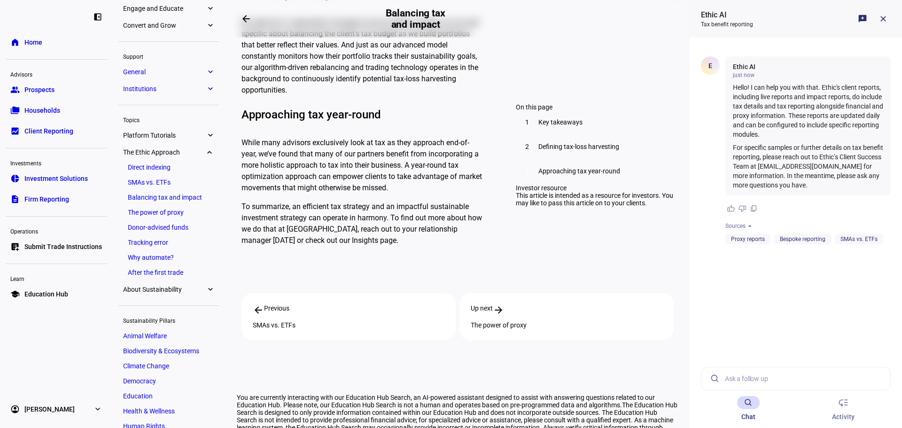
click at [169, 139] on span "Platform Tutorials" at bounding box center [164, 135] width 83 height 8
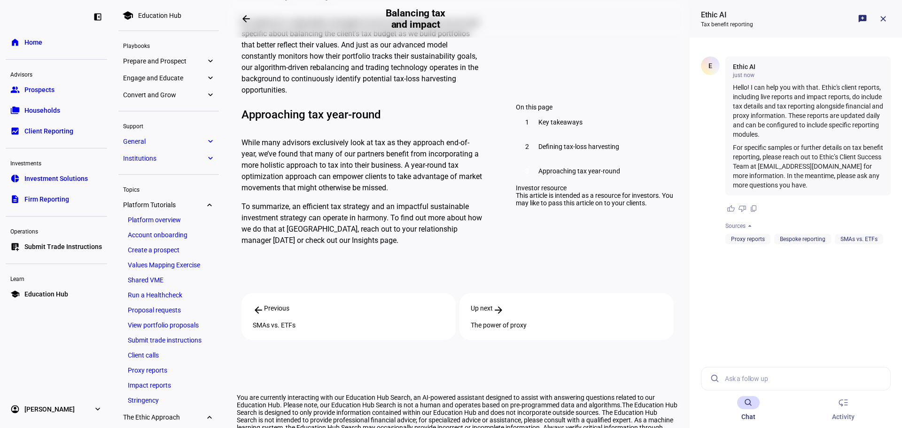
scroll to position [0, 0]
click at [181, 166] on li "Institutions expand_more New custodial integrations Bespoke reporting Know your…" at bounding box center [168, 160] width 100 height 15
click at [181, 163] on span "Institutions" at bounding box center [164, 160] width 83 height 8
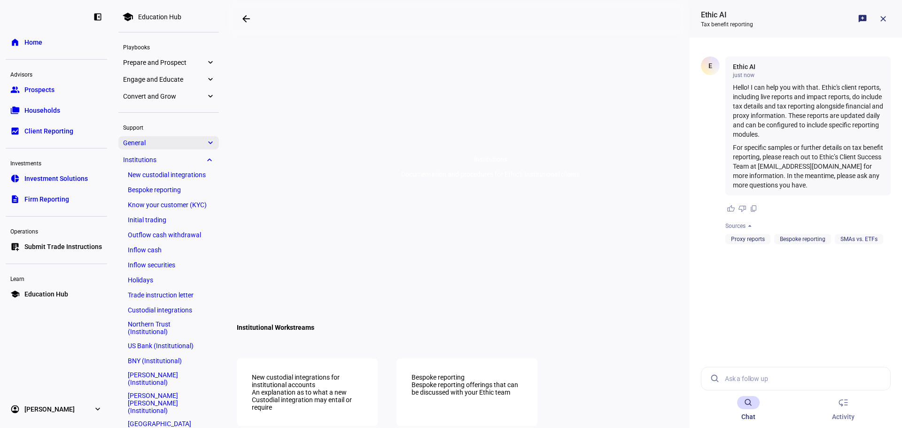
click at [183, 142] on span "General" at bounding box center [164, 143] width 83 height 8
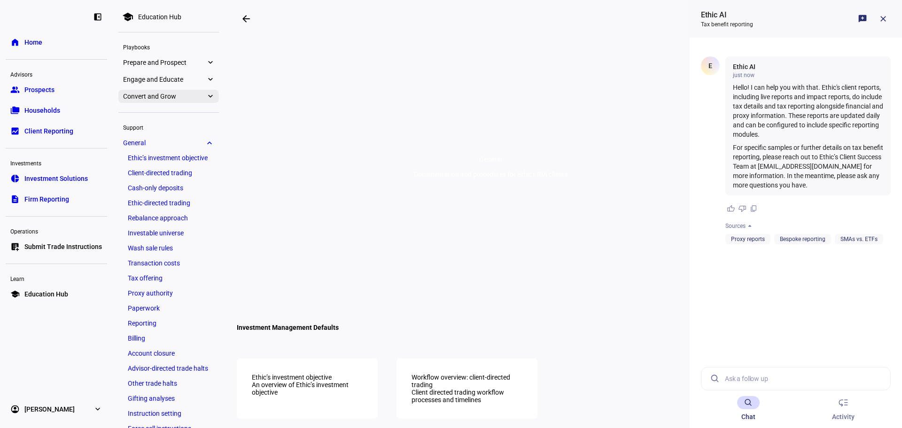
click at [191, 98] on span "Convert and Grow" at bounding box center [164, 97] width 83 height 8
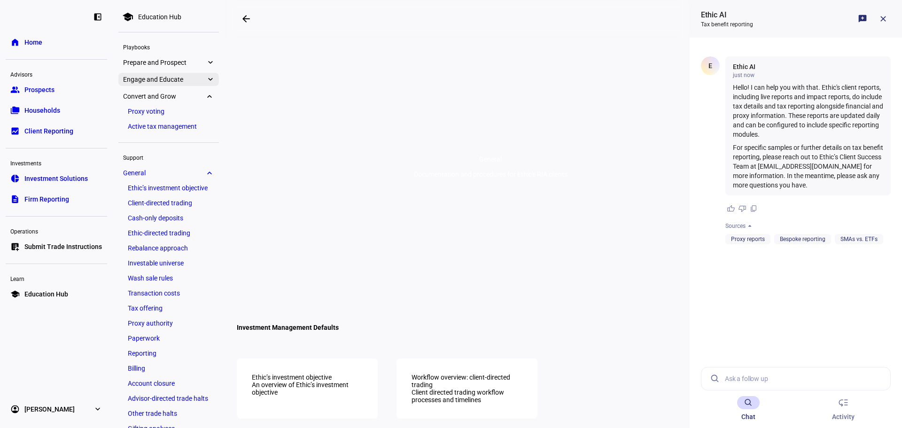
click at [196, 78] on span "Engage and Educate" at bounding box center [164, 80] width 83 height 8
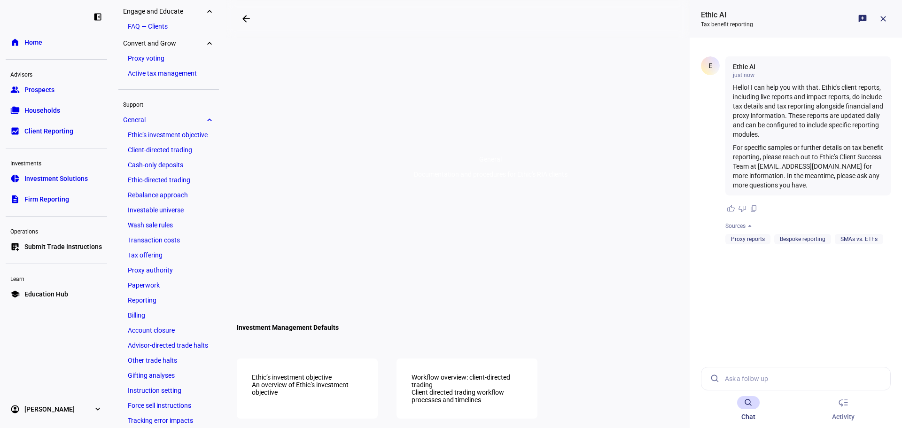
click at [198, 67] on ul "Proxy voting Active tax management" at bounding box center [168, 66] width 100 height 28
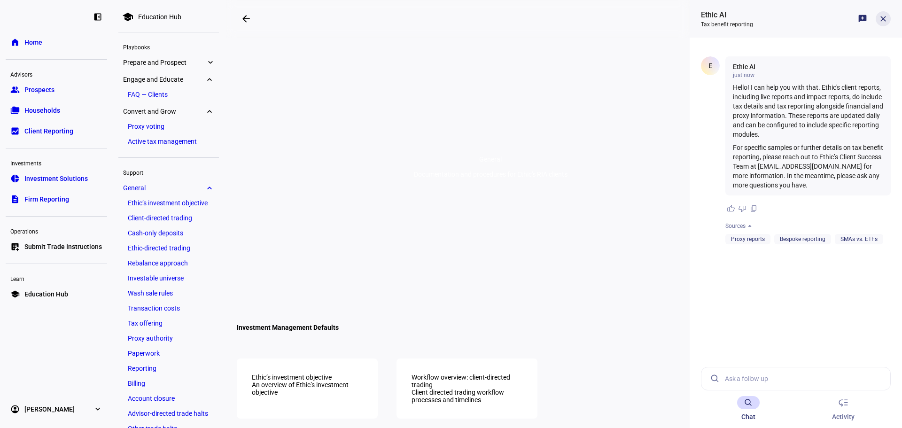
click at [881, 25] on span at bounding box center [882, 19] width 23 height 23
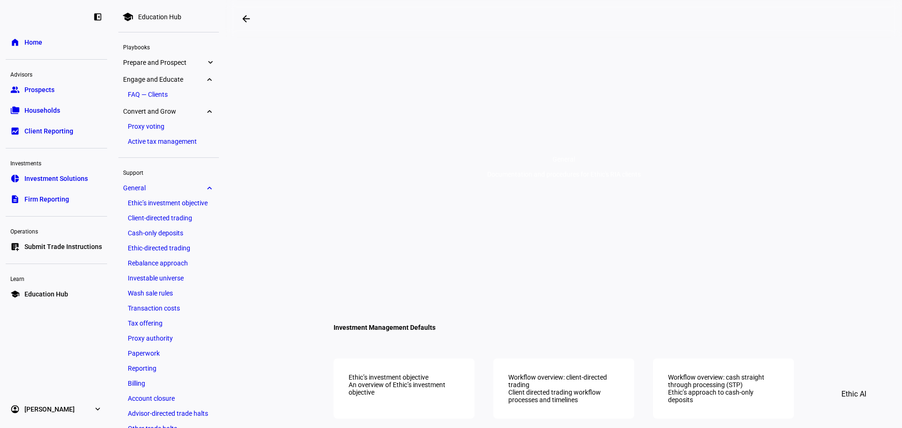
click at [65, 128] on span "Client Reporting" at bounding box center [48, 130] width 49 height 9
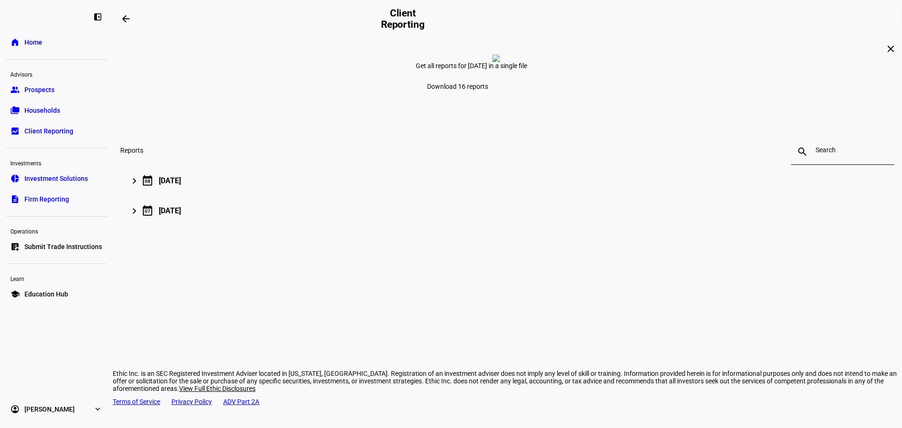
click at [62, 116] on link "folder_copy Households" at bounding box center [56, 110] width 101 height 19
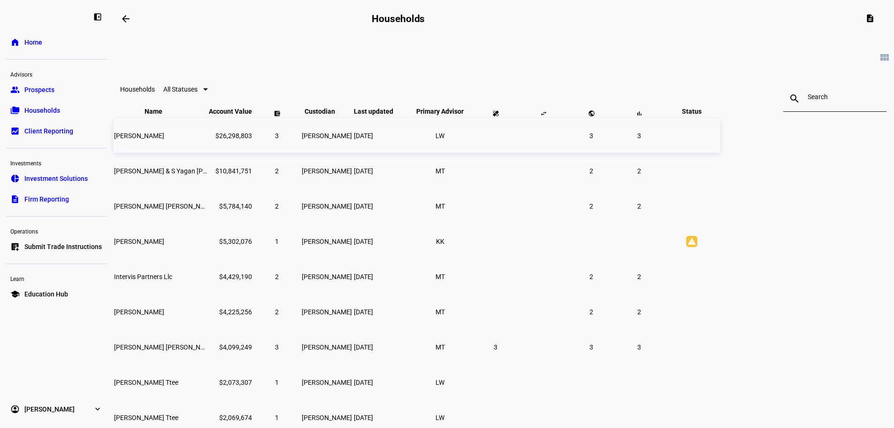
click at [164, 139] on span "[PERSON_NAME]" at bounding box center [139, 136] width 50 height 8
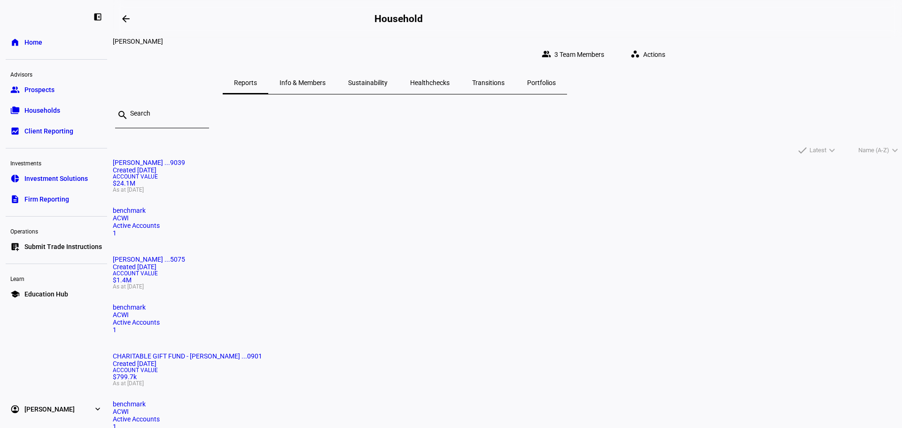
click at [185, 159] on span "[PERSON_NAME] ...9039" at bounding box center [149, 163] width 72 height 8
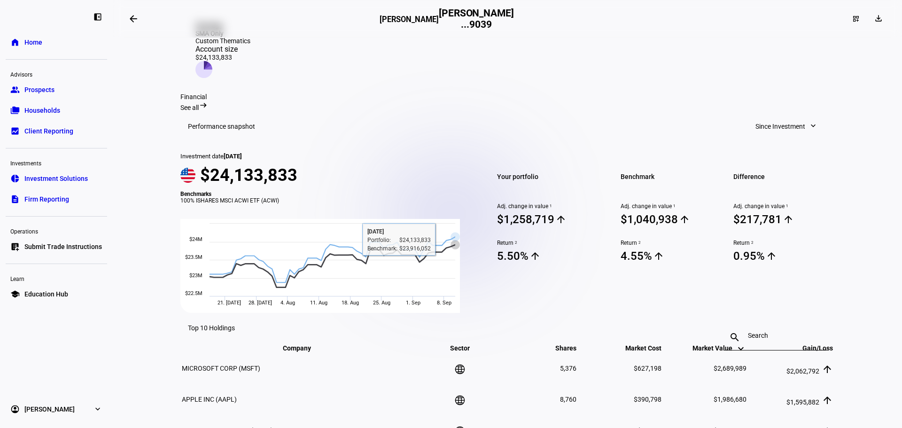
scroll to position [250, 0]
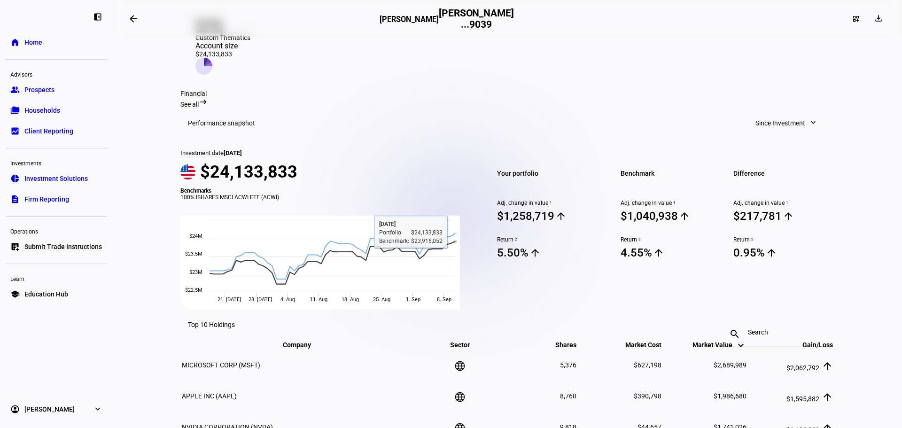
click at [777, 131] on span "Since Investment" at bounding box center [780, 123] width 50 height 19
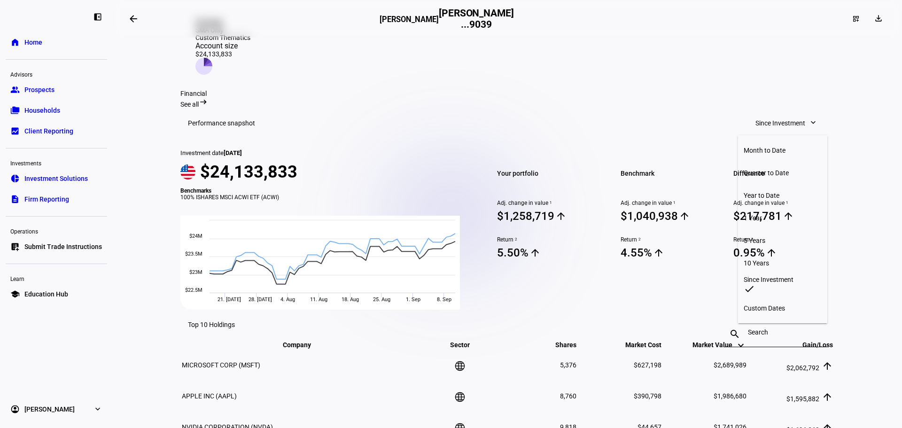
click at [777, 131] on div at bounding box center [451, 214] width 902 height 428
click at [854, 144] on eth-layout-page-content "arrow_backwards [PERSON_NAME] [PERSON_NAME] ...9039 dashboard_customize downloa…" at bounding box center [507, 214] width 789 height 428
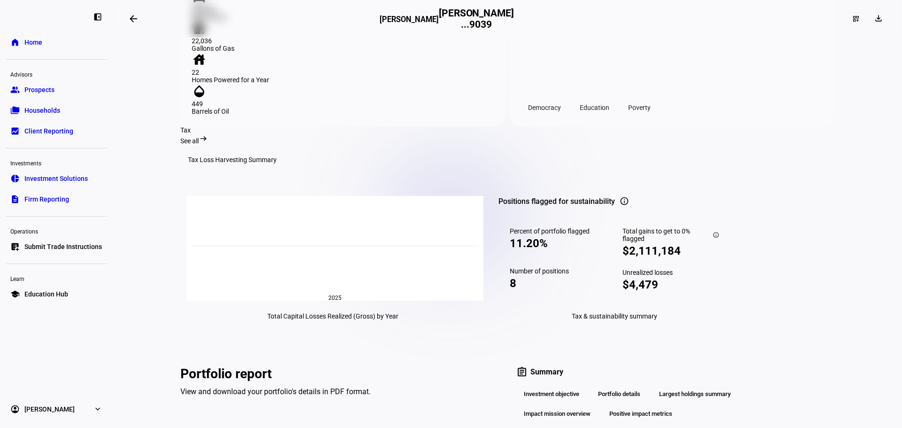
scroll to position [1189, 0]
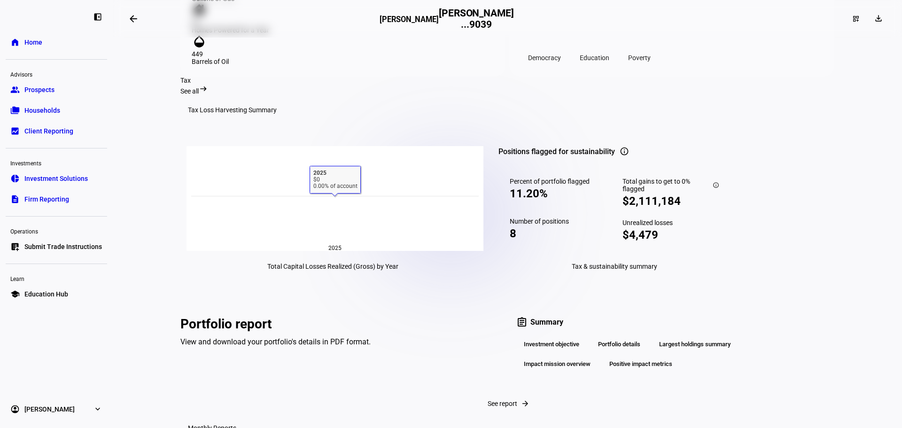
click at [648, 270] on div "Tax & sustainability summary" at bounding box center [614, 266] width 232 height 8
click at [199, 95] on span "See all" at bounding box center [189, 91] width 18 height 8
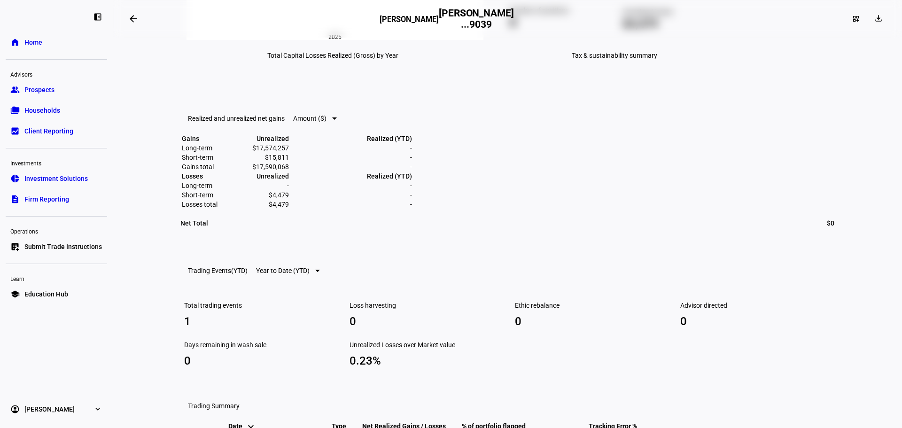
scroll to position [304, 0]
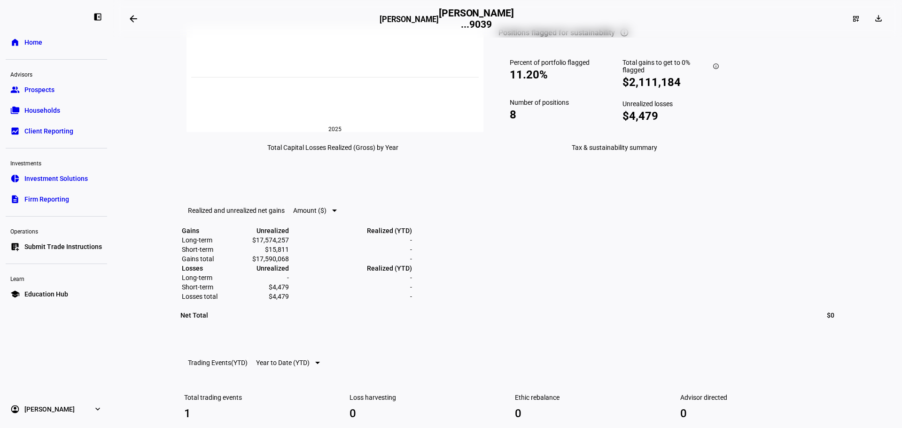
click at [337, 212] on div at bounding box center [334, 210] width 5 height 2
click at [362, 278] on div at bounding box center [451, 214] width 902 height 428
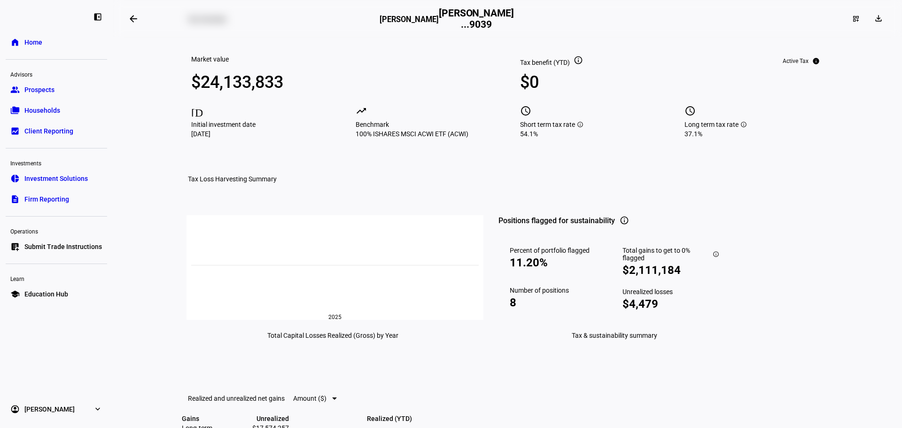
scroll to position [69, 0]
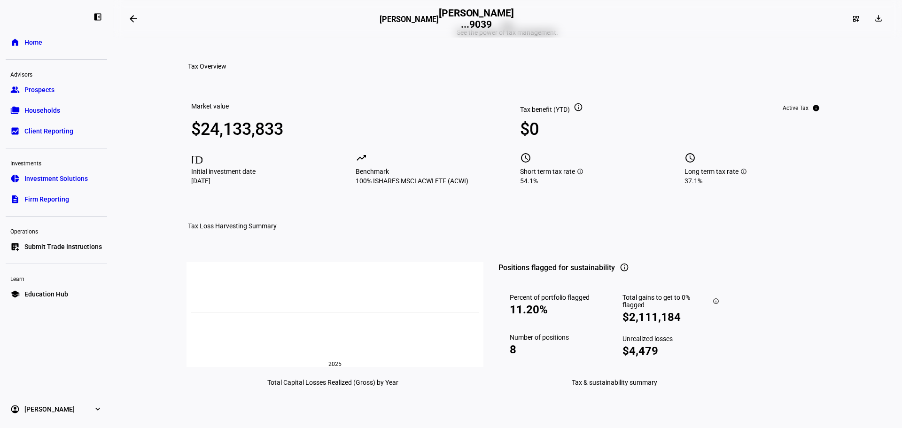
click at [576, 112] on mat-icon "info" at bounding box center [577, 106] width 9 height 9
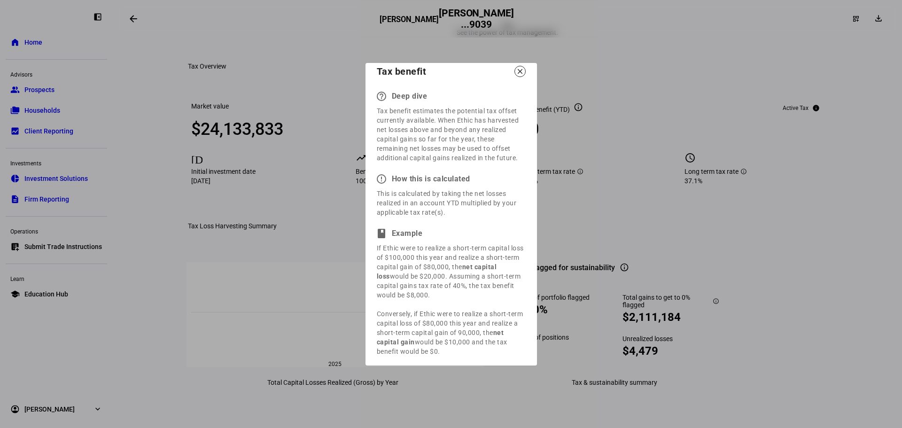
click at [520, 76] on mat-icon "close" at bounding box center [520, 71] width 8 height 8
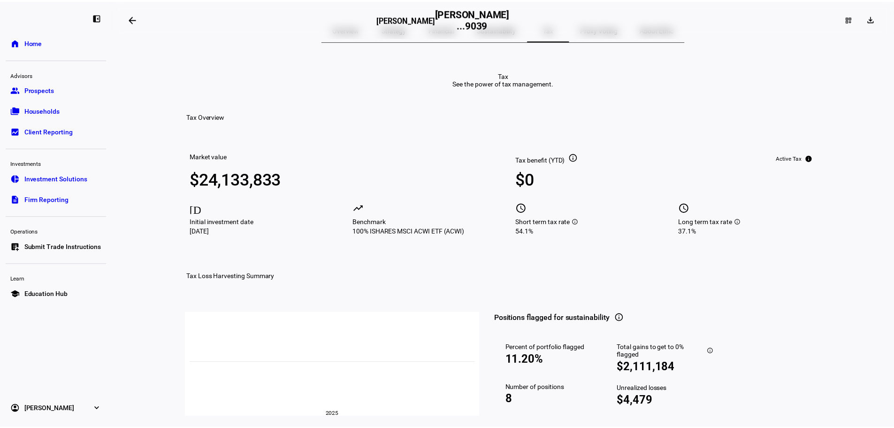
scroll to position [0, 0]
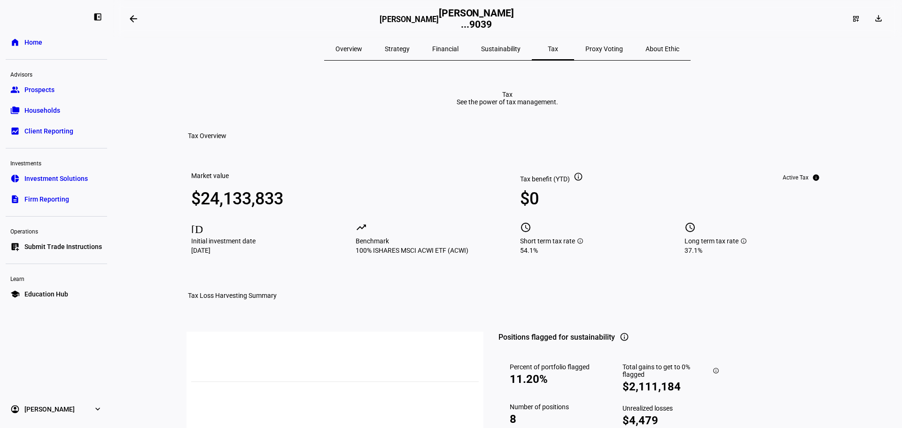
click at [575, 181] on mat-icon "info" at bounding box center [577, 176] width 9 height 9
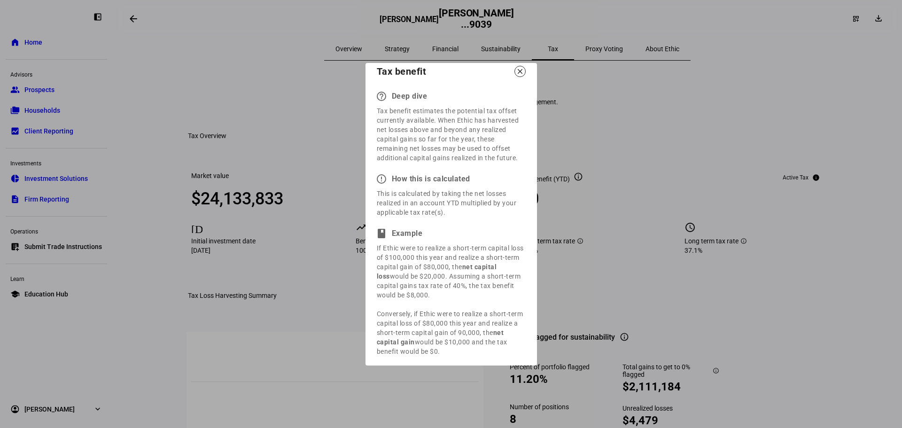
click at [523, 76] on mat-icon "close" at bounding box center [520, 71] width 8 height 8
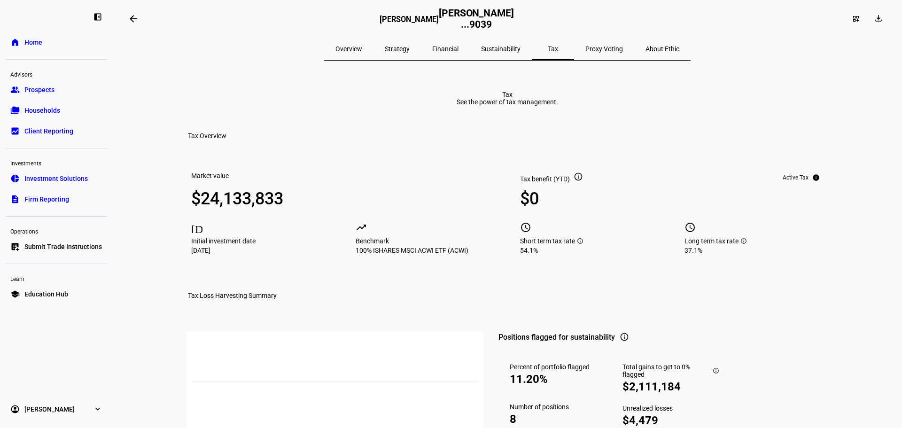
click at [35, 127] on span "Client Reporting" at bounding box center [48, 130] width 49 height 9
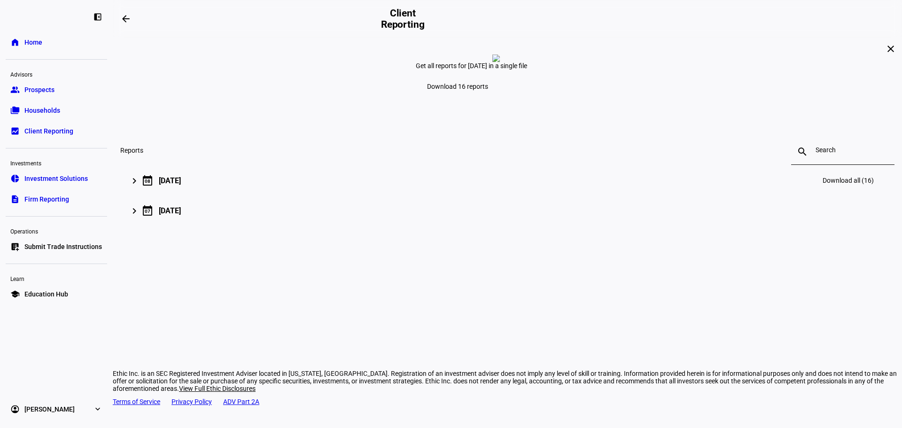
click at [317, 192] on div "keyboard_arrow_right calendar_today [DATE] Download all (16)" at bounding box center [505, 180] width 748 height 23
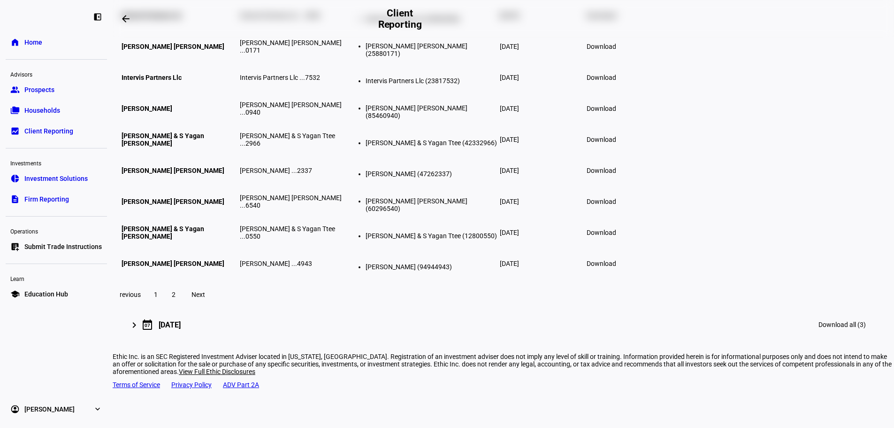
scroll to position [308, 0]
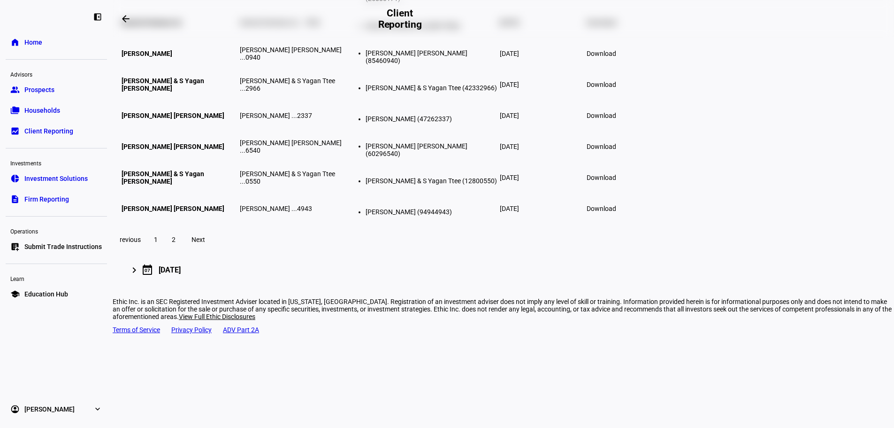
click at [176, 243] on span "2" at bounding box center [174, 240] width 4 height 8
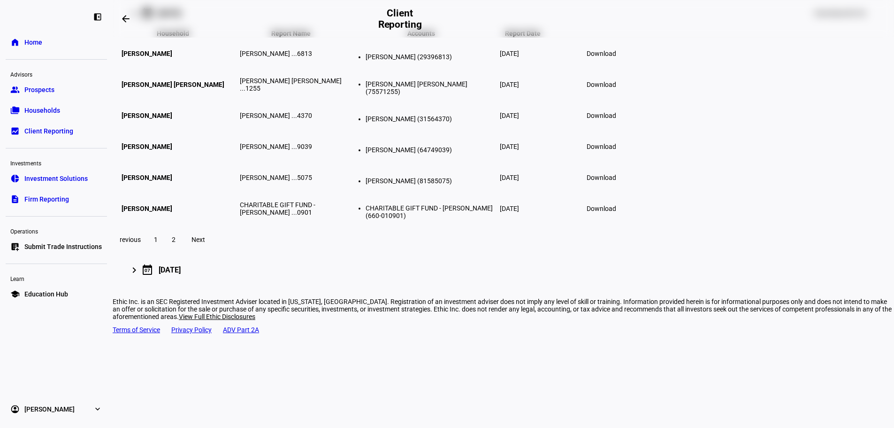
scroll to position [190, 0]
click at [81, 102] on link "folder_copy Households" at bounding box center [56, 110] width 101 height 19
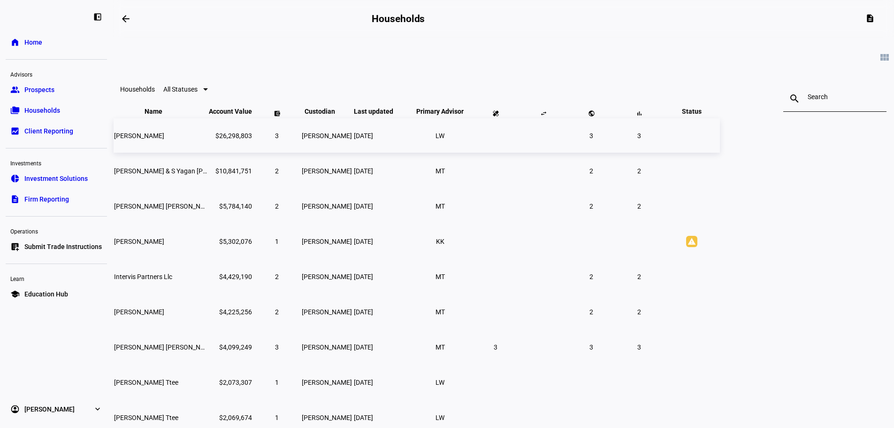
click at [208, 153] on td "[PERSON_NAME]" at bounding box center [161, 135] width 94 height 34
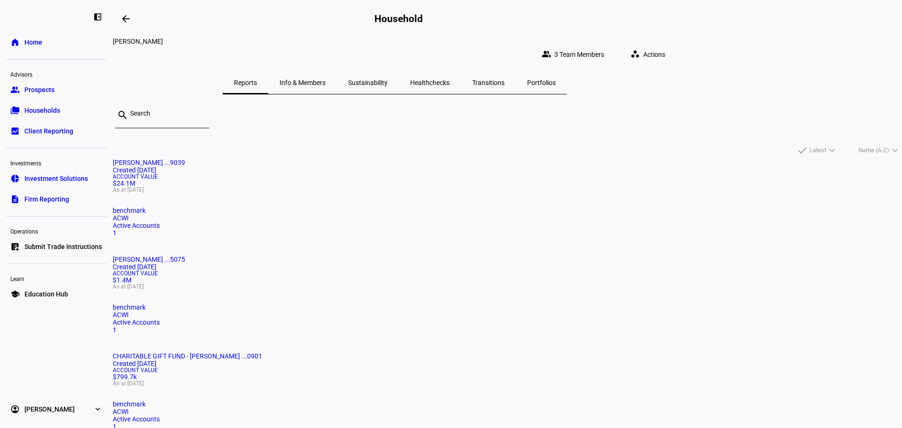
click at [373, 174] on mat-card-title "[PERSON_NAME] ...9039 Created [DATE]" at bounding box center [507, 166] width 789 height 15
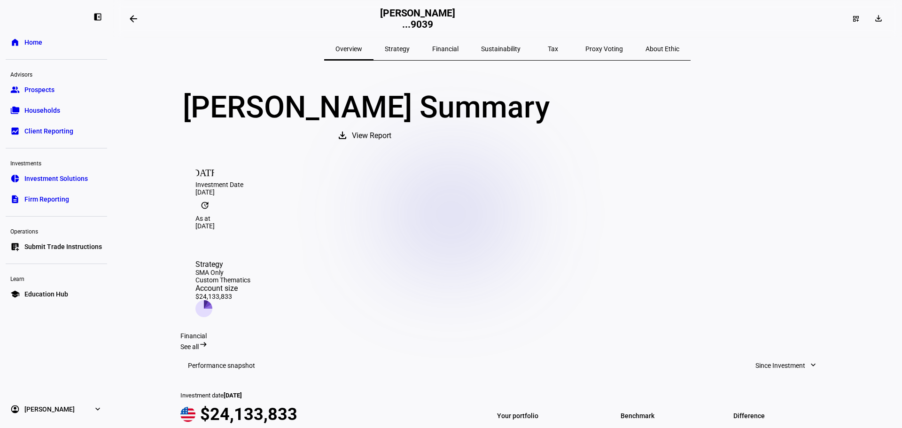
click at [547, 54] on span "Tax" at bounding box center [552, 49] width 10 height 23
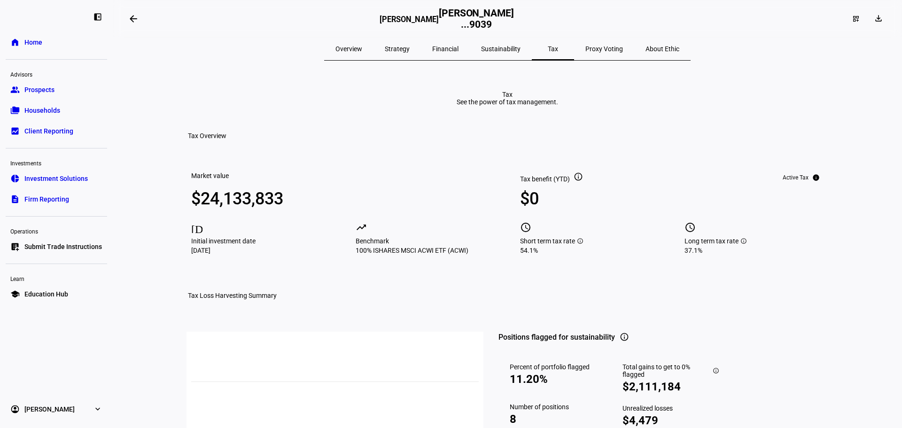
click at [355, 48] on div "Overview" at bounding box center [348, 49] width 49 height 23
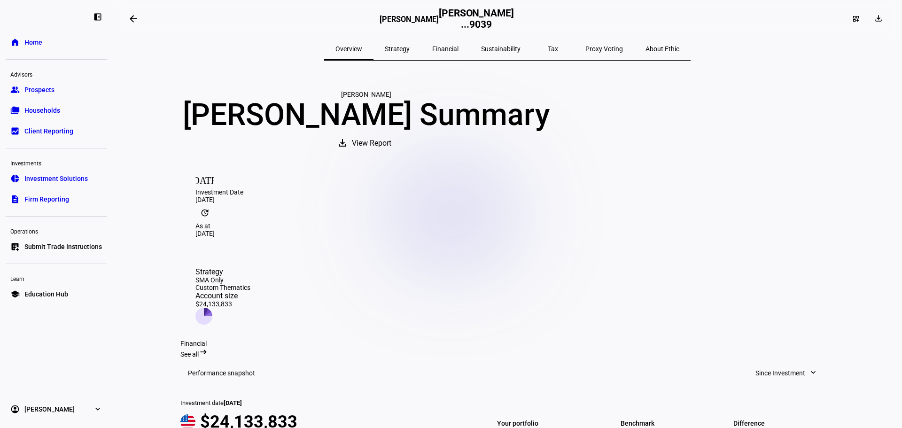
click at [391, 154] on span "View Report" at bounding box center [371, 143] width 39 height 23
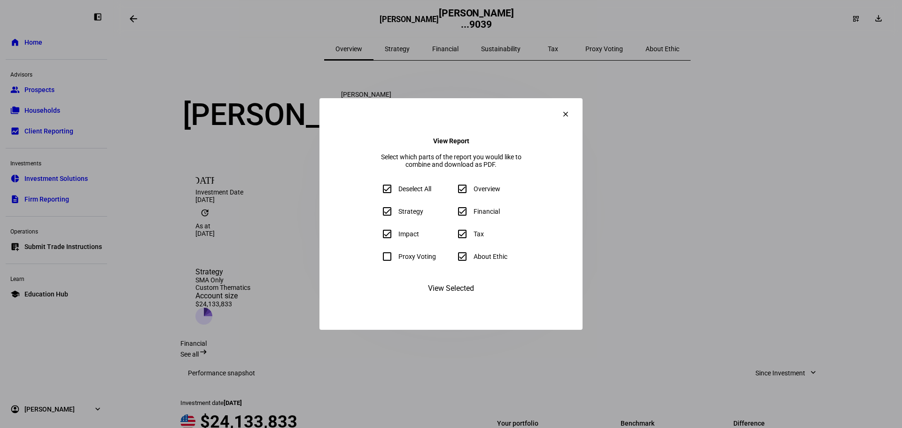
click at [441, 300] on span "View Selected" at bounding box center [451, 288] width 46 height 23
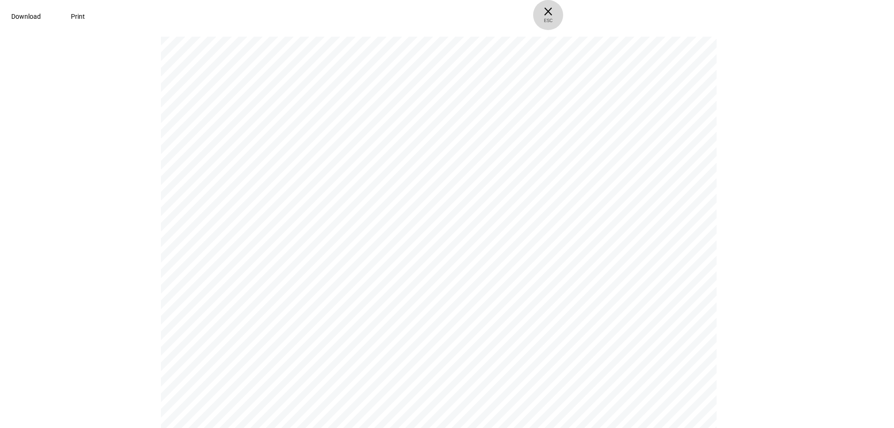
click at [563, 19] on span "ESC" at bounding box center [548, 17] width 30 height 14
